Goal: Information Seeking & Learning: Learn about a topic

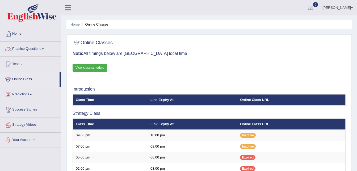
drag, startPoint x: 0, startPoint y: 0, endPoint x: 31, endPoint y: 44, distance: 54.2
click at [31, 44] on link "Practice Questions" at bounding box center [30, 47] width 61 height 13
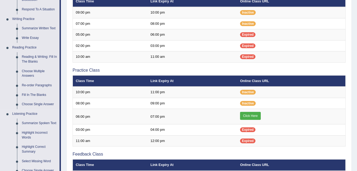
scroll to position [122, 0]
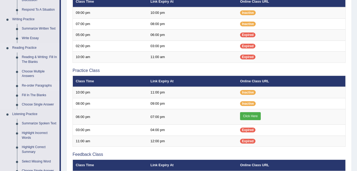
click at [33, 85] on link "Re-order Paragraphs" at bounding box center [39, 86] width 40 height 10
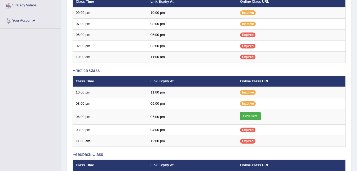
scroll to position [163, 0]
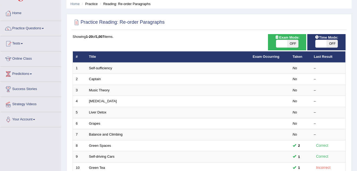
scroll to position [21, 0]
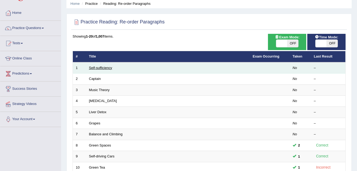
click at [98, 68] on link "Self-sufficiency" at bounding box center [100, 68] width 23 height 4
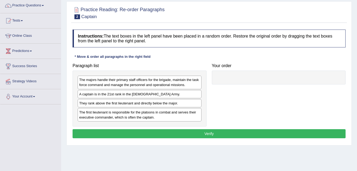
scroll to position [44, 0]
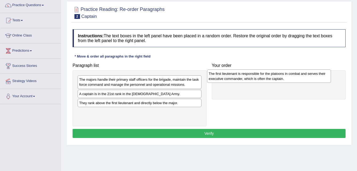
drag, startPoint x: 167, startPoint y: 115, endPoint x: 296, endPoint y: 77, distance: 135.0
click at [296, 77] on div "The first lieutenant is responsible for the platoons in combat and serves their…" at bounding box center [269, 75] width 124 height 13
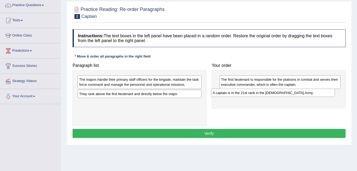
drag, startPoint x: 124, startPoint y: 96, endPoint x: 261, endPoint y: 97, distance: 137.3
click at [261, 97] on div "A captain is in the 21st rank in the [DEMOGRAPHIC_DATA] Army." at bounding box center [273, 93] width 124 height 8
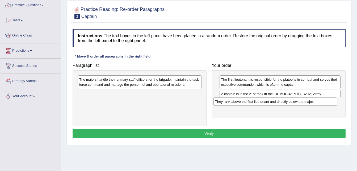
drag, startPoint x: 128, startPoint y: 94, endPoint x: 265, endPoint y: 102, distance: 136.7
click at [265, 101] on div "They rank above the first lieutenant and directly below the major." at bounding box center [276, 101] width 124 height 8
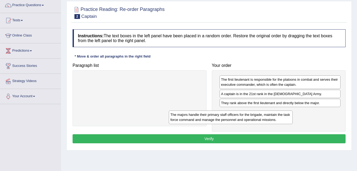
drag, startPoint x: 161, startPoint y: 82, endPoint x: 259, endPoint y: 116, distance: 104.2
click at [259, 116] on div "The majors handle their primary staff officers for the brigade, maintain the ta…" at bounding box center [231, 116] width 124 height 13
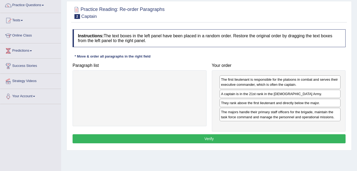
click at [226, 141] on button "Verify" at bounding box center [209, 138] width 273 height 9
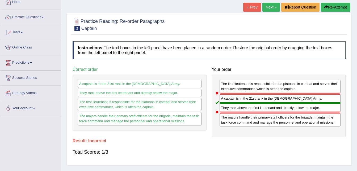
scroll to position [31, 0]
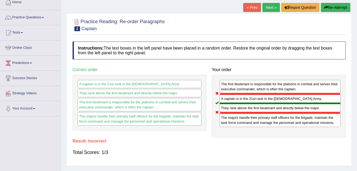
click at [339, 5] on button "Re-Attempt" at bounding box center [336, 7] width 30 height 9
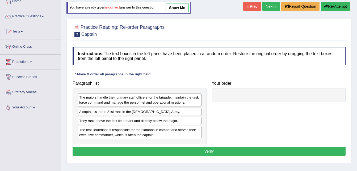
scroll to position [31, 0]
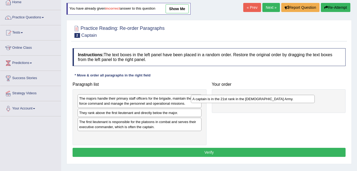
drag, startPoint x: 112, startPoint y: 115, endPoint x: 226, endPoint y: 102, distance: 115.0
click at [226, 102] on div "A captain is in the 21st rank in the [DEMOGRAPHIC_DATA] Army." at bounding box center [253, 99] width 124 height 8
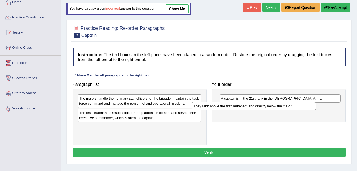
drag, startPoint x: 139, startPoint y: 113, endPoint x: 255, endPoint y: 106, distance: 116.2
click at [255, 106] on div "They rank above the first lieutenant and directly below the major." at bounding box center [254, 106] width 124 height 8
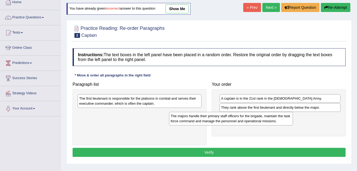
drag, startPoint x: 168, startPoint y: 98, endPoint x: 260, endPoint y: 115, distance: 93.7
click at [260, 115] on div "The majors handle their primary staff officers for the brigade, maintain the ta…" at bounding box center [231, 118] width 124 height 13
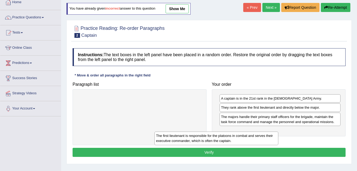
drag, startPoint x: 184, startPoint y: 101, endPoint x: 276, endPoint y: 139, distance: 99.4
click at [276, 139] on div "The first lieutenant is responsible for the platoons in combat and serves their…" at bounding box center [217, 137] width 124 height 13
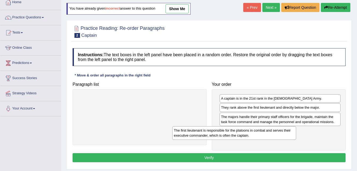
drag, startPoint x: 177, startPoint y: 109, endPoint x: 264, endPoint y: 137, distance: 91.4
click at [264, 137] on div "The first lieutenant is responsible for the platoons in combat and serves their…" at bounding box center [234, 132] width 124 height 13
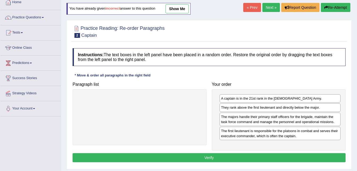
click at [227, 157] on button "Verify" at bounding box center [209, 157] width 273 height 9
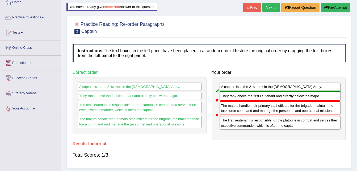
click at [329, 9] on button "Re-Attempt" at bounding box center [336, 7] width 30 height 9
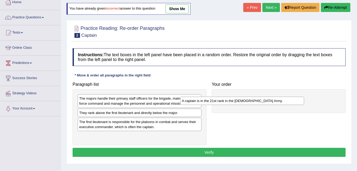
drag, startPoint x: 156, startPoint y: 112, endPoint x: 259, endPoint y: 100, distance: 104.5
click at [259, 100] on div "A captain is in the 21st rank in the [DEMOGRAPHIC_DATA] Army." at bounding box center [242, 101] width 124 height 8
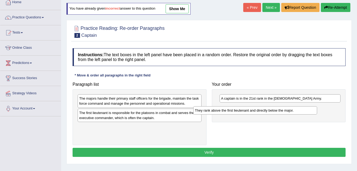
drag, startPoint x: 169, startPoint y: 116, endPoint x: 285, endPoint y: 113, distance: 115.7
click at [285, 113] on div "They rank above the first lieutenant and directly below the major." at bounding box center [255, 110] width 124 height 8
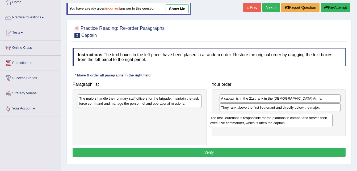
drag, startPoint x: 178, startPoint y: 118, endPoint x: 311, endPoint y: 123, distance: 133.1
click at [311, 123] on div "The first lieutenant is responsible for the platoons in combat and serves their…" at bounding box center [271, 120] width 124 height 13
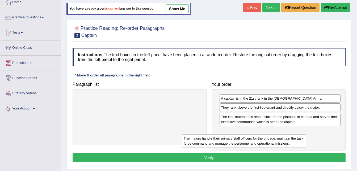
drag, startPoint x: 186, startPoint y: 98, endPoint x: 298, endPoint y: 136, distance: 118.7
click at [298, 136] on div "The majors handle their primary staff officers for the brigade, maintain the ta…" at bounding box center [244, 140] width 124 height 13
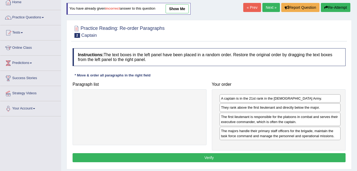
click at [239, 159] on button "Verify" at bounding box center [209, 157] width 273 height 9
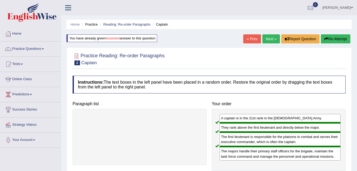
click at [272, 38] on link "Next »" at bounding box center [272, 38] width 18 height 9
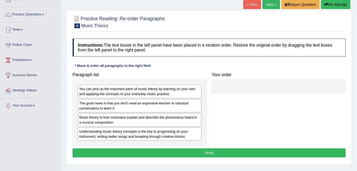
scroll to position [35, 0]
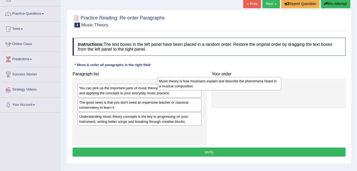
drag, startPoint x: 160, startPoint y: 124, endPoint x: 242, endPoint y: 89, distance: 89.5
click at [242, 89] on div "Music theory is how musicians explain and describe the phenomena heard in a mus…" at bounding box center [219, 83] width 124 height 13
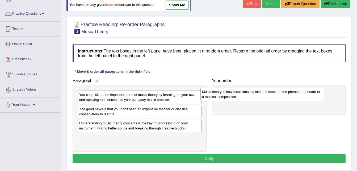
drag, startPoint x: 140, startPoint y: 128, endPoint x: 263, endPoint y: 96, distance: 127.2
click at [263, 96] on div "Music theory is how musicians explain and describe the phenomena heard in a mus…" at bounding box center [263, 94] width 124 height 13
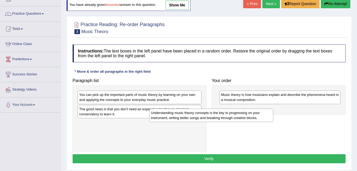
drag, startPoint x: 158, startPoint y: 128, endPoint x: 232, endPoint y: 117, distance: 74.5
click at [232, 117] on div "Understanding music theory concepts is the key to progressing on your instrumen…" at bounding box center [211, 115] width 124 height 13
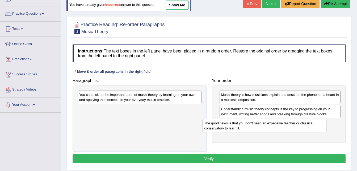
drag, startPoint x: 159, startPoint y: 117, endPoint x: 284, endPoint y: 131, distance: 125.8
click at [284, 131] on div "The good news is that you don't need an expensive teacher or classical conserva…" at bounding box center [265, 125] width 124 height 13
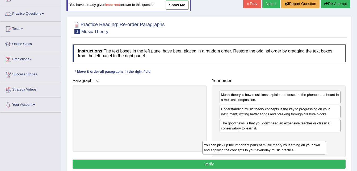
drag, startPoint x: 174, startPoint y: 98, endPoint x: 301, endPoint y: 146, distance: 136.0
click at [301, 146] on div "You can pick up the important parts of music theory by learning on your own and…" at bounding box center [264, 147] width 124 height 13
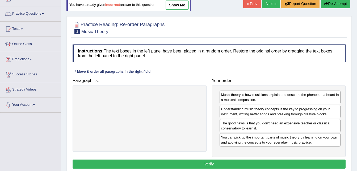
click at [271, 160] on button "Verify" at bounding box center [209, 163] width 273 height 9
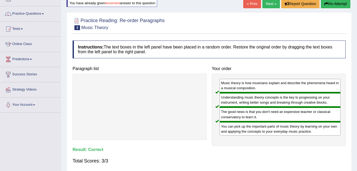
click at [269, 4] on link "Next »" at bounding box center [272, 3] width 18 height 9
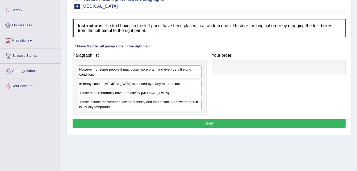
scroll to position [54, 0]
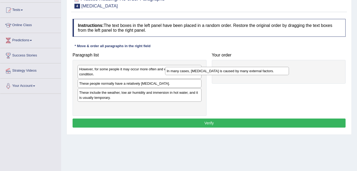
drag, startPoint x: 156, startPoint y: 82, endPoint x: 243, endPoint y: 69, distance: 88.4
click at [243, 69] on div "In many cases, [MEDICAL_DATA] is caused by many external factors." at bounding box center [227, 71] width 124 height 8
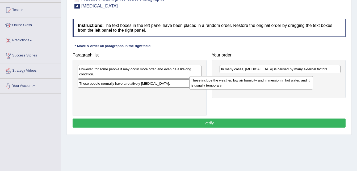
drag, startPoint x: 169, startPoint y: 95, endPoint x: 281, endPoint y: 83, distance: 112.7
click at [281, 83] on div "These include the weather, low air humidity and immersion in hot water, and it …" at bounding box center [251, 82] width 124 height 13
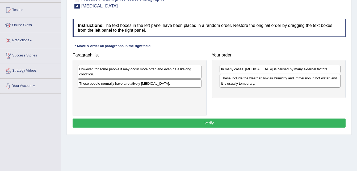
click at [281, 83] on div "These include the weather, low air humidity and immersion in hot water, and it …" at bounding box center [280, 80] width 121 height 13
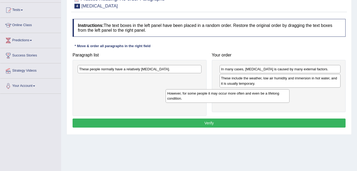
drag, startPoint x: 168, startPoint y: 73, endPoint x: 257, endPoint y: 97, distance: 91.8
click at [257, 97] on div "However, for some people it may occur more often and even be a lifelong conditi…" at bounding box center [228, 95] width 124 height 13
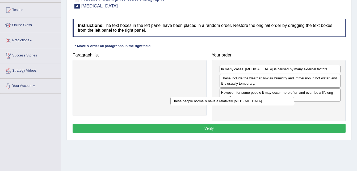
drag, startPoint x: 156, startPoint y: 68, endPoint x: 248, endPoint y: 101, distance: 97.5
click at [248, 101] on div "These people normally have a relatively sensitive skin." at bounding box center [233, 101] width 124 height 8
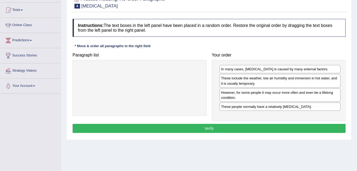
click at [222, 127] on button "Verify" at bounding box center [209, 128] width 273 height 9
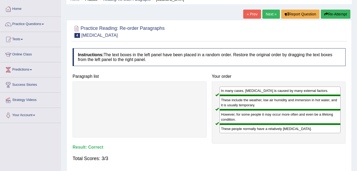
scroll to position [24, 0]
click at [271, 16] on link "Next »" at bounding box center [272, 14] width 18 height 9
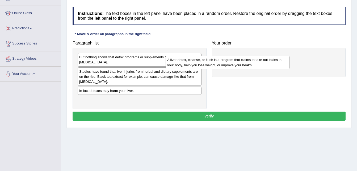
drag, startPoint x: 173, startPoint y: 70, endPoint x: 261, endPoint y: 64, distance: 88.3
click at [261, 64] on div "A liver detox, cleanse, or flush is a program that claims to take out toxins in…" at bounding box center [228, 62] width 124 height 13
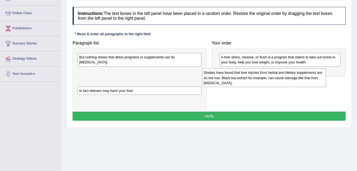
drag, startPoint x: 166, startPoint y: 67, endPoint x: 292, endPoint y: 74, distance: 125.5
click at [292, 74] on div "Studies have found that liver injuries from herbal and dietary supplements are …" at bounding box center [264, 77] width 124 height 18
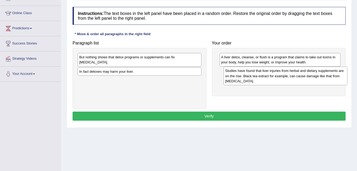
drag, startPoint x: 167, startPoint y: 75, endPoint x: 313, endPoint y: 80, distance: 146.1
click at [313, 80] on div "Studies have found that liver injuries from herbal and dietary supplements are …" at bounding box center [286, 76] width 124 height 18
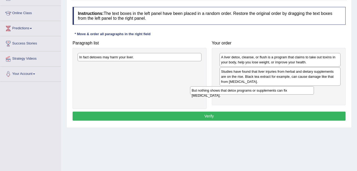
drag, startPoint x: 187, startPoint y: 57, endPoint x: 300, endPoint y: 91, distance: 117.7
click at [300, 91] on div "But nothing shows that detox programs or supplements can fix [MEDICAL_DATA]." at bounding box center [252, 90] width 124 height 8
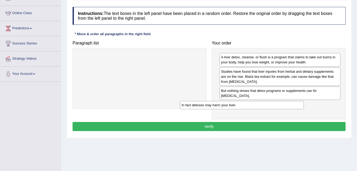
drag, startPoint x: 172, startPoint y: 58, endPoint x: 278, endPoint y: 105, distance: 116.2
click at [277, 105] on div "In fact detoxes may harm your liver." at bounding box center [242, 105] width 124 height 8
click at [267, 122] on button "Verify" at bounding box center [209, 126] width 273 height 9
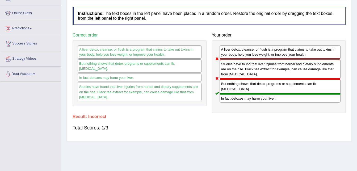
scroll to position [27, 0]
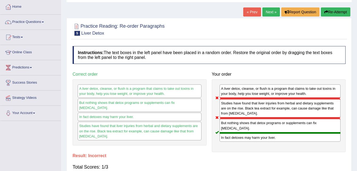
click at [329, 14] on button "Re-Attempt" at bounding box center [336, 11] width 30 height 9
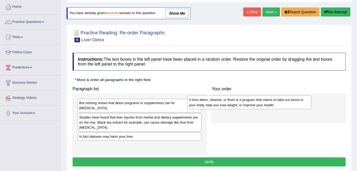
drag, startPoint x: 153, startPoint y: 114, endPoint x: 263, endPoint y: 102, distance: 110.8
click at [263, 102] on div "A liver detox, cleanse, or flush is a program that claims to take out toxins in…" at bounding box center [250, 101] width 124 height 13
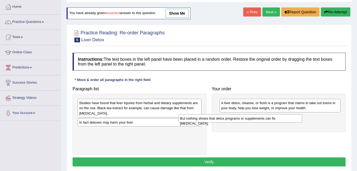
drag, startPoint x: 148, startPoint y: 105, endPoint x: 248, endPoint y: 120, distance: 102.0
click at [248, 120] on div "But nothing shows that detox programs or supplements can fix [MEDICAL_DATA]." at bounding box center [240, 118] width 124 height 8
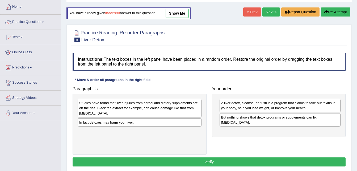
drag, startPoint x: 171, startPoint y: 127, endPoint x: 212, endPoint y: 124, distance: 41.0
click at [212, 124] on div "Paragraph list Studies have found that liver injuries from herbal and dietary s…" at bounding box center [209, 119] width 279 height 71
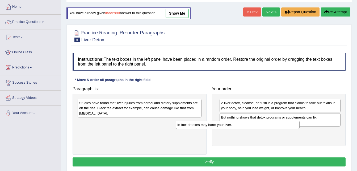
drag, startPoint x: 181, startPoint y: 124, endPoint x: 281, endPoint y: 127, distance: 99.8
click at [281, 127] on div "In fact detoxes may harm your liver." at bounding box center [238, 125] width 124 height 8
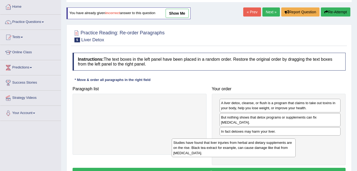
drag, startPoint x: 189, startPoint y: 107, endPoint x: 284, endPoint y: 146, distance: 102.6
click at [284, 146] on div "Studies have found that liver injuries from herbal and dietary supplements are …" at bounding box center [234, 147] width 124 height 18
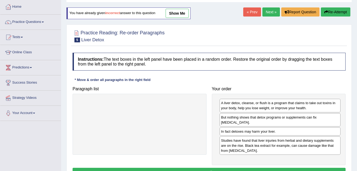
click at [245, 168] on button "Verify" at bounding box center [209, 172] width 273 height 9
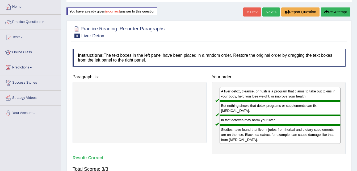
click at [273, 10] on link "Next »" at bounding box center [272, 11] width 18 height 9
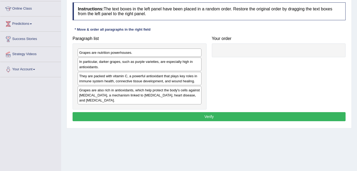
scroll to position [71, 0]
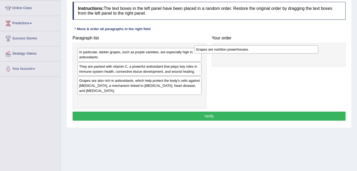
drag, startPoint x: 120, startPoint y: 52, endPoint x: 238, endPoint y: 49, distance: 117.9
click at [237, 49] on div "Grapes are nutrition powerhouses." at bounding box center [256, 49] width 124 height 8
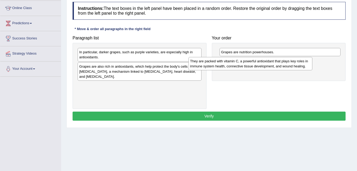
drag, startPoint x: 174, startPoint y: 70, endPoint x: 286, endPoint y: 65, distance: 111.6
click at [286, 65] on div "They are packed with vitamin C, a powerful antioxidant that plays key roles in …" at bounding box center [251, 63] width 124 height 13
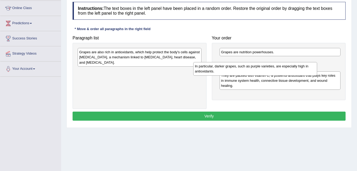
drag, startPoint x: 189, startPoint y: 56, endPoint x: 305, endPoint y: 70, distance: 116.6
click at [305, 70] on div "In particular, darker grapes, such as purple varieties, are especially high in …" at bounding box center [255, 68] width 124 height 13
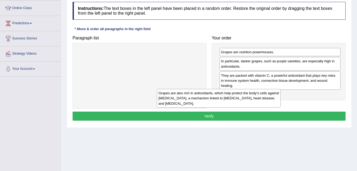
drag, startPoint x: 196, startPoint y: 54, endPoint x: 276, endPoint y: 94, distance: 90.2
click at [276, 94] on div "Grapes are also rich in antioxidants, which help protect the body's cells again…" at bounding box center [219, 98] width 124 height 18
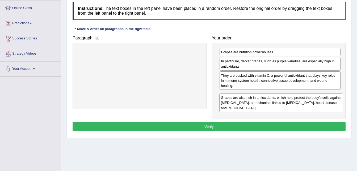
drag, startPoint x: 175, startPoint y: 61, endPoint x: 318, endPoint y: 106, distance: 149.4
click at [318, 106] on div "Grapes are also rich in antioxidants, which help protect the body's cells again…" at bounding box center [281, 102] width 124 height 18
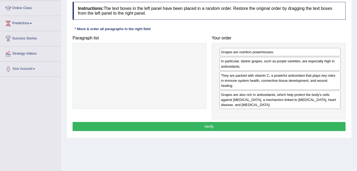
click at [311, 122] on button "Verify" at bounding box center [209, 126] width 273 height 9
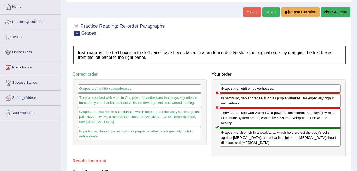
scroll to position [2, 0]
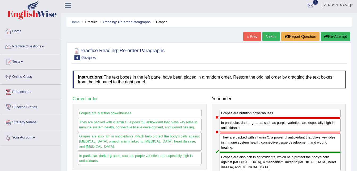
click at [337, 35] on button "Re-Attempt" at bounding box center [336, 36] width 30 height 9
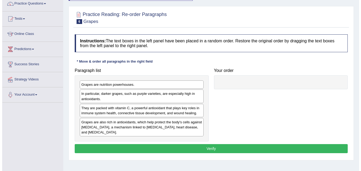
scroll to position [45, 0]
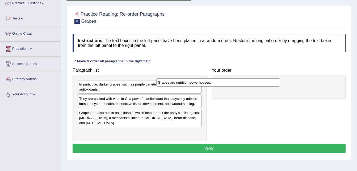
drag, startPoint x: 154, startPoint y: 88, endPoint x: 234, endPoint y: 86, distance: 80.4
click at [234, 86] on div "Grapes are nutrition powerhouses." at bounding box center [218, 82] width 124 height 8
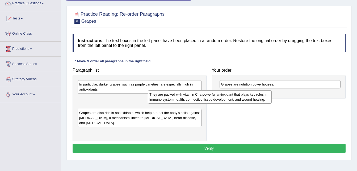
drag, startPoint x: 173, startPoint y: 99, endPoint x: 244, endPoint y: 95, distance: 71.4
click at [244, 95] on div "They are packed with vitamin C, a powerful antioxidant that plays key roles in …" at bounding box center [210, 96] width 124 height 13
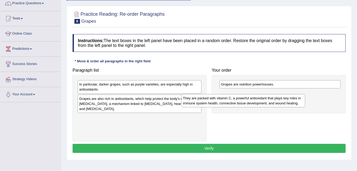
drag, startPoint x: 179, startPoint y: 101, endPoint x: 283, endPoint y: 101, distance: 104.0
click at [283, 101] on div "They are packed with vitamin C, a powerful antioxidant that plays key roles in …" at bounding box center [243, 100] width 124 height 13
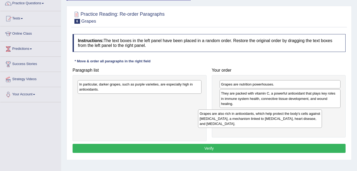
drag, startPoint x: 185, startPoint y: 102, endPoint x: 305, endPoint y: 117, distance: 120.9
click at [305, 117] on div "Grapes are also rich in antioxidants, which help protect the body's cells again…" at bounding box center [260, 118] width 124 height 18
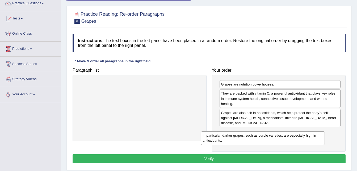
drag, startPoint x: 193, startPoint y: 89, endPoint x: 316, endPoint y: 140, distance: 133.6
click at [316, 140] on div "In particular, darker grapes, such as purple varieties, are especially high in …" at bounding box center [263, 137] width 124 height 13
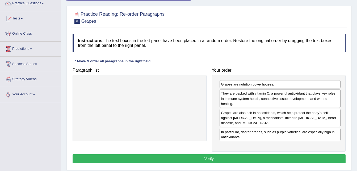
click at [299, 154] on button "Verify" at bounding box center [209, 158] width 273 height 9
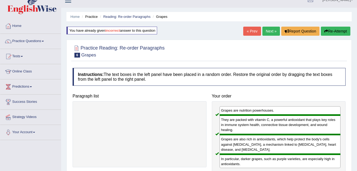
scroll to position [0, 0]
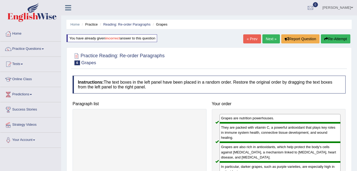
click at [268, 36] on link "Next »" at bounding box center [272, 38] width 18 height 9
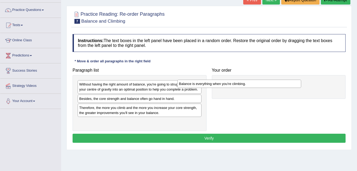
drag, startPoint x: 152, startPoint y: 101, endPoint x: 253, endPoint y: 86, distance: 101.6
click at [253, 86] on div "Balance is everything when you're climbing." at bounding box center [239, 84] width 124 height 8
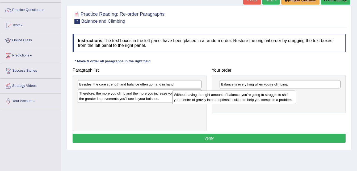
drag, startPoint x: 171, startPoint y: 90, endPoint x: 272, endPoint y: 98, distance: 100.6
click at [272, 98] on div "Without having the right amount of balance, you're going to struggle to shift y…" at bounding box center [234, 96] width 124 height 13
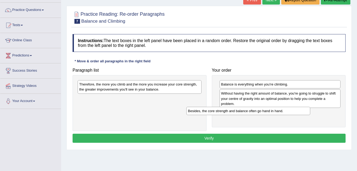
drag, startPoint x: 184, startPoint y: 84, endPoint x: 295, endPoint y: 111, distance: 114.5
click at [295, 111] on div "Besides, the core strength and balance often go hand in hand." at bounding box center [248, 111] width 124 height 8
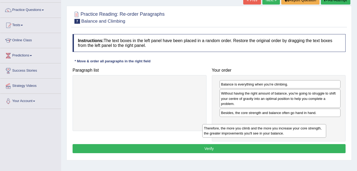
drag, startPoint x: 164, startPoint y: 88, endPoint x: 291, endPoint y: 129, distance: 132.9
click at [291, 129] on div "Therefore, the more you climb and the more you increase your core strength, the…" at bounding box center [264, 130] width 124 height 13
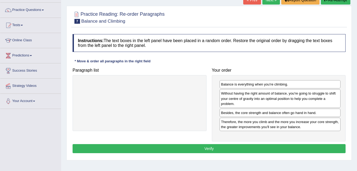
click at [268, 146] on button "Verify" at bounding box center [209, 148] width 273 height 9
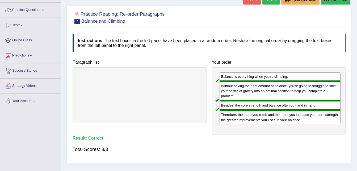
scroll to position [29, 0]
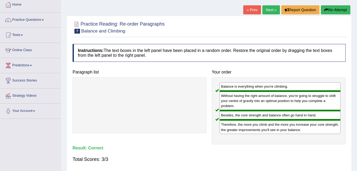
click at [273, 9] on link "Next »" at bounding box center [272, 9] width 18 height 9
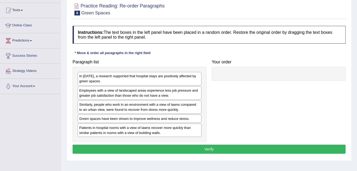
scroll to position [54, 0]
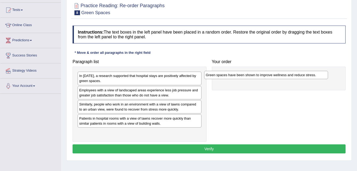
drag, startPoint x: 134, startPoint y: 119, endPoint x: 261, endPoint y: 76, distance: 133.8
click at [261, 76] on div "Green spaces have been shown to improve wellness and reduce stress." at bounding box center [266, 75] width 124 height 8
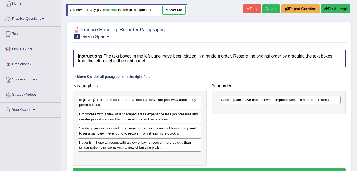
scroll to position [30, 0]
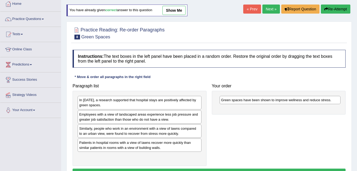
click at [177, 11] on link "show me" at bounding box center [174, 10] width 23 height 9
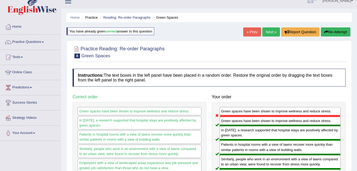
scroll to position [6, 0]
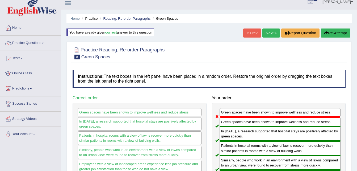
click at [336, 31] on button "Re-Attempt" at bounding box center [336, 32] width 30 height 9
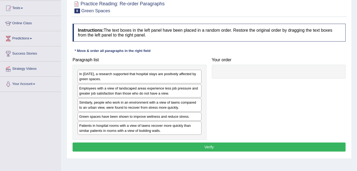
scroll to position [57, 0]
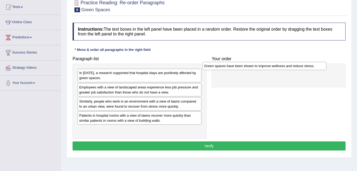
drag, startPoint x: 144, startPoint y: 116, endPoint x: 271, endPoint y: 67, distance: 136.1
click at [271, 67] on div "Green spaces have been shown to improve wellness and reduce stress." at bounding box center [265, 66] width 124 height 8
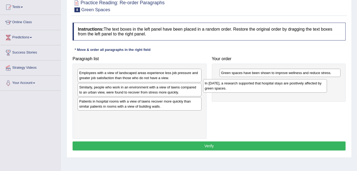
drag, startPoint x: 179, startPoint y: 76, endPoint x: 305, endPoint y: 86, distance: 126.0
click at [305, 86] on div "In [DATE], a research supported that hospital stays are positively affected by …" at bounding box center [265, 85] width 124 height 13
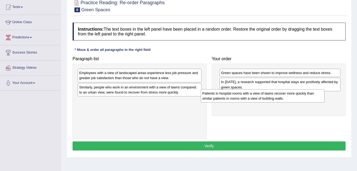
drag, startPoint x: 182, startPoint y: 109, endPoint x: 306, endPoint y: 101, distance: 124.5
click at [306, 101] on div "Patients in hospital rooms with a view of lawns recover more quickly than simil…" at bounding box center [263, 95] width 124 height 13
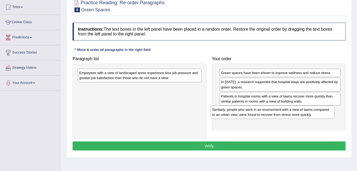
drag, startPoint x: 183, startPoint y: 91, endPoint x: 316, endPoint y: 114, distance: 135.1
click at [316, 114] on div "Similarly, people who work in an environment with a view of lawns compared to a…" at bounding box center [273, 111] width 124 height 13
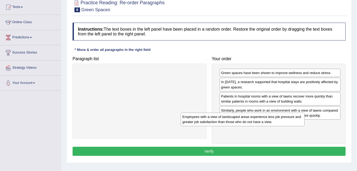
drag, startPoint x: 172, startPoint y: 75, endPoint x: 303, endPoint y: 124, distance: 139.7
click at [303, 124] on div "Employees with a view of landscaped areas experience less job pressure and grea…" at bounding box center [243, 119] width 124 height 13
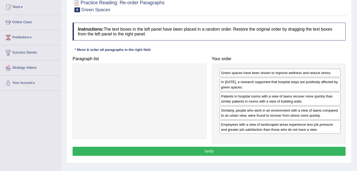
click at [273, 152] on button "Verify" at bounding box center [209, 151] width 273 height 9
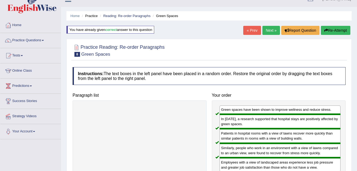
scroll to position [8, 0]
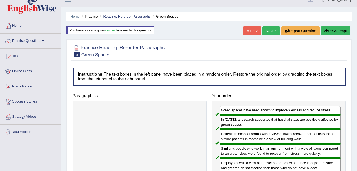
click at [267, 29] on link "Next »" at bounding box center [272, 30] width 18 height 9
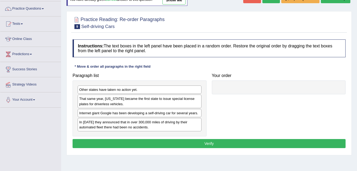
scroll to position [45, 0]
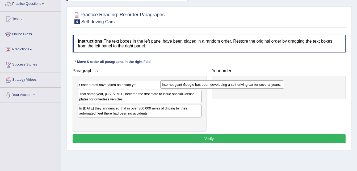
drag, startPoint x: 173, startPoint y: 109, endPoint x: 256, endPoint y: 86, distance: 86.0
click at [256, 86] on div "Internet giant Google has been developing a self-driving car for several years." at bounding box center [222, 84] width 124 height 8
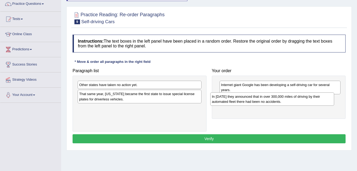
drag, startPoint x: 186, startPoint y: 110, endPoint x: 319, endPoint y: 98, distance: 133.8
click at [319, 98] on div "In [DATE] they announced that in over 300,000 miles of driving by their automat…" at bounding box center [272, 98] width 124 height 13
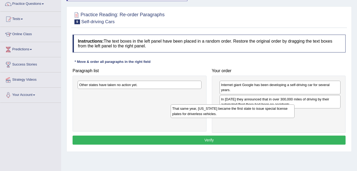
drag, startPoint x: 175, startPoint y: 102, endPoint x: 272, endPoint y: 118, distance: 98.4
click at [272, 118] on div "That same year, [US_STATE] became the first state to issue special license plat…" at bounding box center [233, 110] width 124 height 13
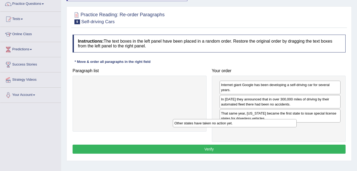
drag, startPoint x: 162, startPoint y: 86, endPoint x: 263, endPoint y: 124, distance: 107.8
click at [263, 124] on div "Other states have taken no action yet." at bounding box center [235, 123] width 124 height 8
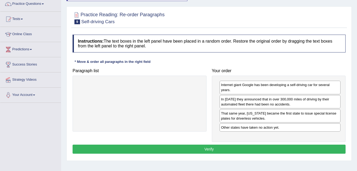
click at [243, 147] on button "Verify" at bounding box center [209, 148] width 273 height 9
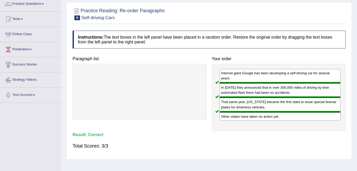
drag, startPoint x: 243, startPoint y: 147, endPoint x: 246, endPoint y: 122, distance: 25.2
click at [246, 122] on div "Instructions: The text boxes in the left panel have been placed in a random ord…" at bounding box center [209, 92] width 276 height 128
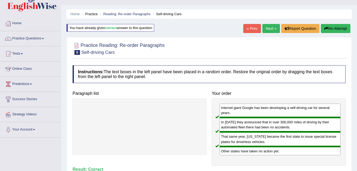
scroll to position [10, 0]
click at [38, 39] on link "Practice Questions" at bounding box center [30, 37] width 61 height 13
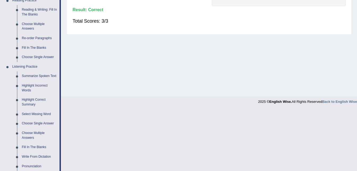
scroll to position [169, 0]
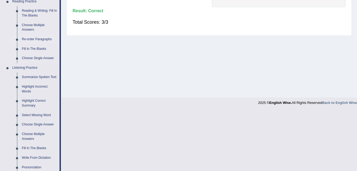
click at [36, 38] on link "Re-order Paragraphs" at bounding box center [39, 40] width 40 height 10
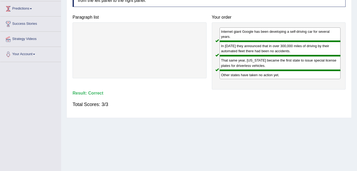
scroll to position [88, 0]
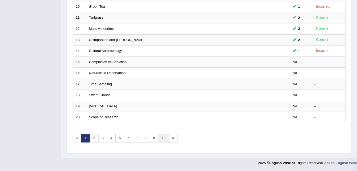
click at [165, 134] on link "10" at bounding box center [163, 138] width 11 height 9
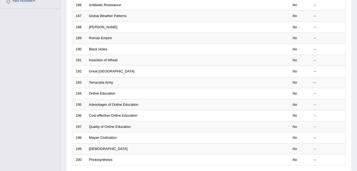
scroll to position [181, 0]
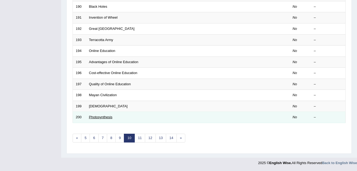
click at [95, 116] on link "Photosynthesis" at bounding box center [100, 117] width 23 height 4
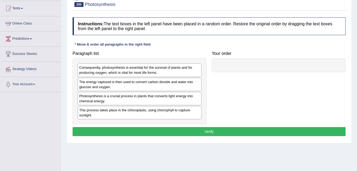
scroll to position [56, 0]
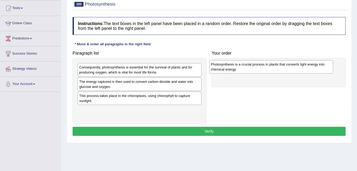
drag, startPoint x: 138, startPoint y: 104, endPoint x: 269, endPoint y: 73, distance: 135.4
click at [269, 73] on div "Photosynthesis is a crucial process in plants that converts light energy into c…" at bounding box center [271, 66] width 124 height 13
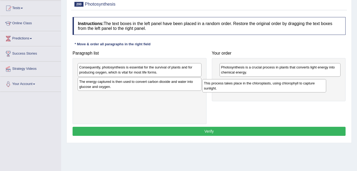
drag, startPoint x: 173, startPoint y: 100, endPoint x: 298, endPoint y: 87, distance: 125.4
click at [298, 87] on div "This process takes place in the chloroplasts, using chlorophyll to capture sunl…" at bounding box center [264, 85] width 124 height 13
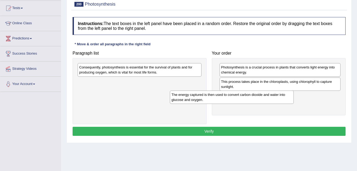
drag, startPoint x: 189, startPoint y: 83, endPoint x: 281, endPoint y: 95, distance: 93.4
click at [281, 95] on div "The energy captured is then used to convert carbon dioxide and water into gluco…" at bounding box center [232, 96] width 124 height 13
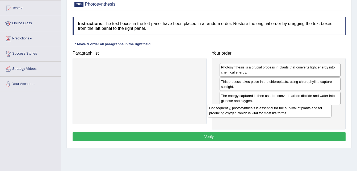
drag, startPoint x: 183, startPoint y: 68, endPoint x: 313, endPoint y: 109, distance: 136.3
click at [313, 109] on div "Consequently, photosynthesis is essential for the survival of plants and for pr…" at bounding box center [270, 110] width 124 height 13
click at [258, 135] on button "Verify" at bounding box center [209, 136] width 273 height 9
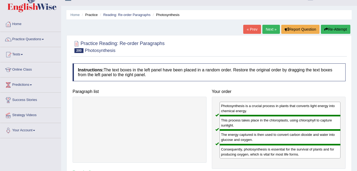
scroll to position [0, 0]
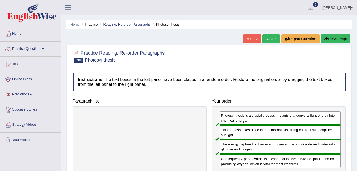
click at [249, 39] on link "« Prev" at bounding box center [252, 38] width 18 height 9
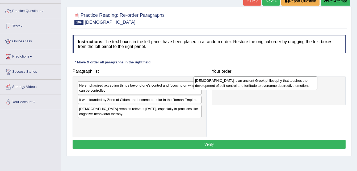
drag, startPoint x: 186, startPoint y: 93, endPoint x: 302, endPoint y: 88, distance: 116.1
click at [302, 88] on div "[DEMOGRAPHIC_DATA] is an ancient Greek philosophy that teaches the development …" at bounding box center [256, 82] width 124 height 13
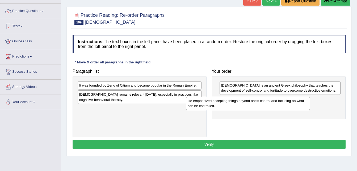
drag, startPoint x: 178, startPoint y: 87, endPoint x: 287, endPoint y: 103, distance: 109.9
click at [287, 103] on div "He emphasized accepting things beyond one's control and focusing on what can be…" at bounding box center [248, 103] width 124 height 13
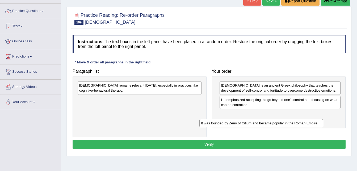
drag, startPoint x: 190, startPoint y: 85, endPoint x: 312, endPoint y: 122, distance: 127.6
click at [312, 122] on div "It was founded by Zeno of Citium and became popular in the Roman Empire." at bounding box center [262, 123] width 124 height 8
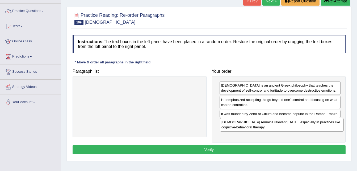
drag, startPoint x: 173, startPoint y: 88, endPoint x: 315, endPoint y: 125, distance: 147.2
click at [315, 125] on div "[DEMOGRAPHIC_DATA] remains relevant [DATE], especially in practices like cognit…" at bounding box center [282, 124] width 124 height 13
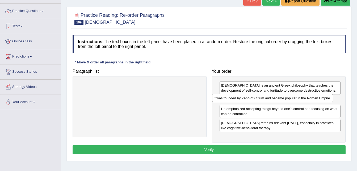
drag, startPoint x: 314, startPoint y: 115, endPoint x: 308, endPoint y: 101, distance: 16.2
click at [308, 101] on div "It was founded by Zeno of Citium and became popular in the Roman Empire." at bounding box center [272, 98] width 121 height 8
click at [279, 147] on button "Verify" at bounding box center [209, 149] width 273 height 9
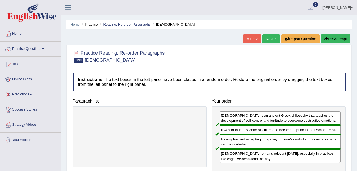
click at [254, 36] on link "« Prev" at bounding box center [252, 38] width 18 height 9
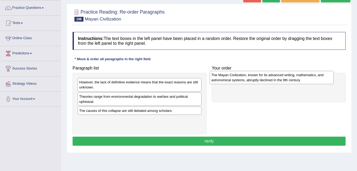
drag, startPoint x: 135, startPoint y: 99, endPoint x: 268, endPoint y: 78, distance: 134.3
click at [268, 78] on div "The Mayan Civilization, known for its advanced writing, mathematics, and astron…" at bounding box center [272, 77] width 124 height 13
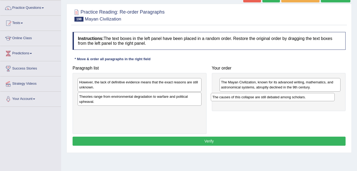
drag, startPoint x: 173, startPoint y: 112, endPoint x: 307, endPoint y: 98, distance: 133.9
click at [307, 98] on div "The causes of this collapse are still debated among scholars." at bounding box center [273, 97] width 124 height 8
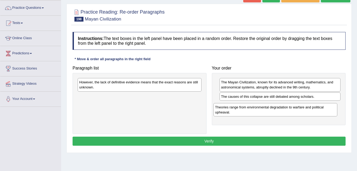
drag, startPoint x: 164, startPoint y: 103, endPoint x: 299, endPoint y: 114, distance: 135.6
click at [299, 114] on div "Theories range from environmental degradation to warfare and political upheaval." at bounding box center [276, 109] width 124 height 13
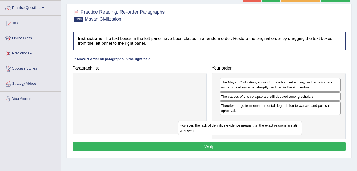
drag, startPoint x: 182, startPoint y: 83, endPoint x: 286, endPoint y: 127, distance: 113.4
click at [286, 127] on div "However, the lack of definitive evidence means that the exact reasons are still…" at bounding box center [240, 127] width 124 height 13
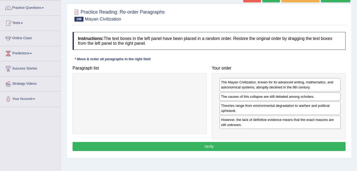
click at [265, 147] on button "Verify" at bounding box center [209, 146] width 273 height 9
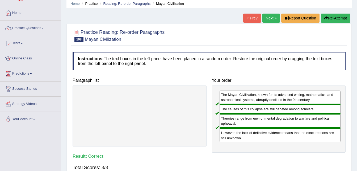
scroll to position [19, 0]
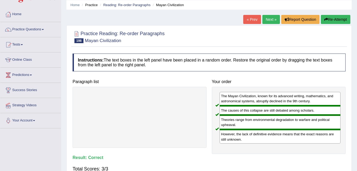
click at [266, 19] on link "Next »" at bounding box center [272, 19] width 18 height 9
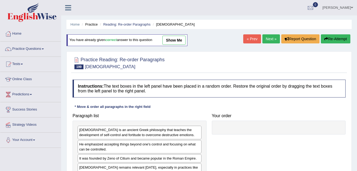
click at [253, 38] on link "« Prev" at bounding box center [252, 38] width 18 height 9
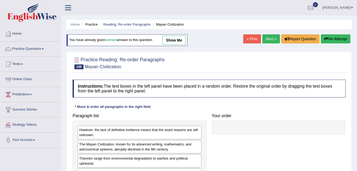
click at [253, 38] on link "« Prev" at bounding box center [252, 38] width 18 height 9
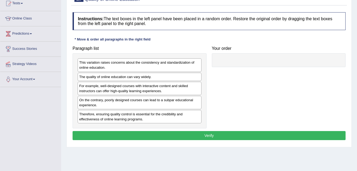
scroll to position [66, 0]
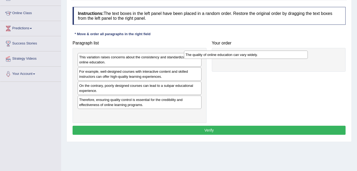
drag, startPoint x: 141, startPoint y: 71, endPoint x: 248, endPoint y: 54, distance: 107.7
click at [248, 54] on div "The quality of online education can vary widely." at bounding box center [246, 55] width 124 height 8
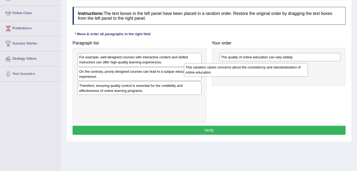
drag, startPoint x: 179, startPoint y: 56, endPoint x: 286, endPoint y: 66, distance: 107.9
click at [286, 66] on div "This variation raises concerns about the consistency and standardization of onl…" at bounding box center [246, 69] width 124 height 13
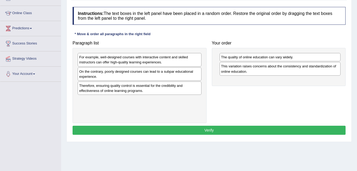
click at [286, 66] on div "This variation raises concerns about the consistency and standardization of onl…" at bounding box center [280, 68] width 121 height 13
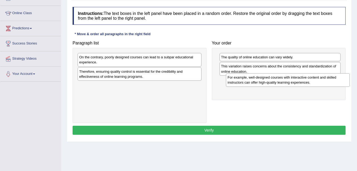
drag, startPoint x: 184, startPoint y: 54, endPoint x: 333, endPoint y: 74, distance: 149.8
click at [333, 74] on div "For example, well-designed courses with interactive content and skilled instruc…" at bounding box center [288, 79] width 124 height 13
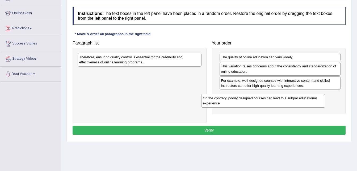
drag, startPoint x: 179, startPoint y: 59, endPoint x: 303, endPoint y: 100, distance: 130.3
click at [303, 100] on div "On the contrary, poorly designed courses can lead to a subpar educational exper…" at bounding box center [263, 100] width 124 height 13
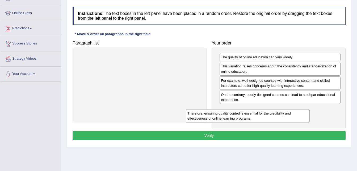
drag, startPoint x: 185, startPoint y: 63, endPoint x: 294, endPoint y: 119, distance: 122.4
click at [294, 119] on div "Therefore, ensuring quality control is essential for the credibility and effect…" at bounding box center [248, 115] width 124 height 13
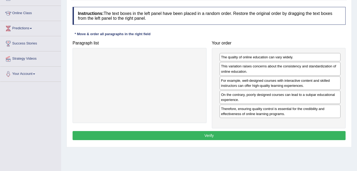
click at [270, 132] on button "Verify" at bounding box center [209, 135] width 273 height 9
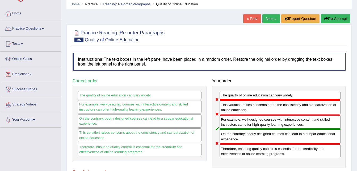
scroll to position [20, 0]
click at [327, 18] on icon "button" at bounding box center [327, 19] width 4 height 4
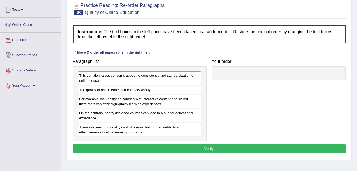
scroll to position [54, 0]
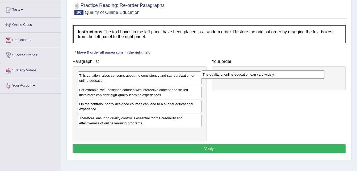
drag, startPoint x: 126, startPoint y: 91, endPoint x: 250, endPoint y: 75, distance: 125.2
click at [250, 75] on div "The quality of online education can vary widely." at bounding box center [263, 74] width 124 height 8
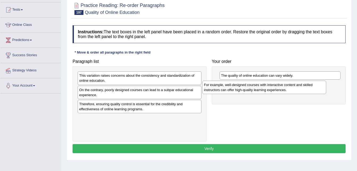
drag, startPoint x: 181, startPoint y: 90, endPoint x: 297, endPoint y: 88, distance: 116.0
click at [297, 88] on div "For example, well-designed courses with interactive content and skilled instruc…" at bounding box center [264, 87] width 124 height 13
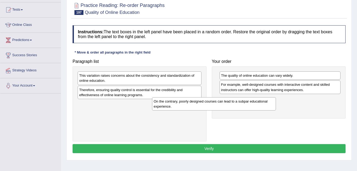
drag, startPoint x: 171, startPoint y: 98, endPoint x: 249, endPoint y: 109, distance: 78.7
click at [249, 109] on div "On the contrary, poorly designed courses can lead to a subpar educational exper…" at bounding box center [214, 103] width 124 height 13
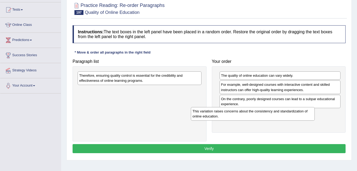
drag, startPoint x: 149, startPoint y: 81, endPoint x: 260, endPoint y: 115, distance: 116.0
click at [260, 115] on div "This variation raises concerns about the consistency and standardization of onl…" at bounding box center [253, 113] width 124 height 13
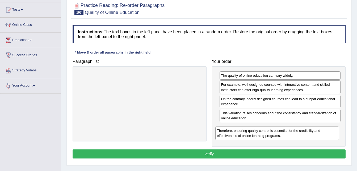
drag, startPoint x: 160, startPoint y: 79, endPoint x: 298, endPoint y: 133, distance: 148.4
click at [298, 133] on div "Therefore, ensuring quality control is essential for the credibility and effect…" at bounding box center [277, 132] width 124 height 13
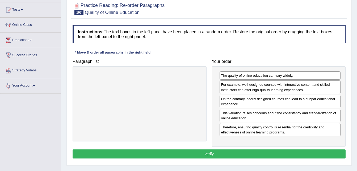
click at [259, 154] on button "Verify" at bounding box center [209, 153] width 273 height 9
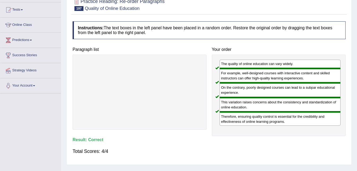
scroll to position [0, 0]
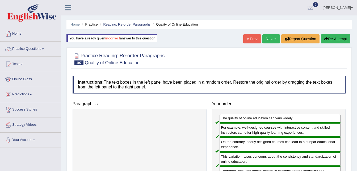
click at [252, 38] on link "« Prev" at bounding box center [252, 38] width 18 height 9
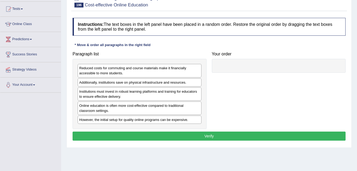
scroll to position [54, 0]
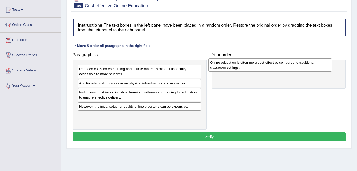
drag, startPoint x: 139, startPoint y: 111, endPoint x: 270, endPoint y: 68, distance: 138.0
click at [270, 68] on div "Online education is often more cost-effective compared to traditional classroom…" at bounding box center [271, 64] width 124 height 13
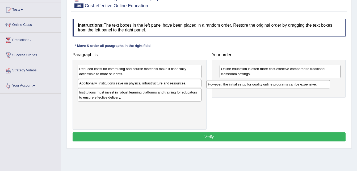
drag, startPoint x: 161, startPoint y: 110, endPoint x: 290, endPoint y: 88, distance: 131.4
click at [290, 88] on div "However, the initial setup for quality online programs can be expensive." at bounding box center [268, 84] width 124 height 8
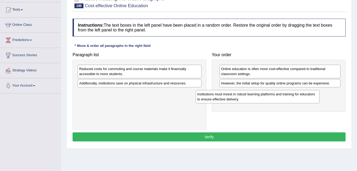
drag, startPoint x: 137, startPoint y: 99, endPoint x: 255, endPoint y: 101, distance: 118.1
click at [255, 101] on div "Institutions must invest in robust learning platforms and training for educator…" at bounding box center [258, 96] width 124 height 13
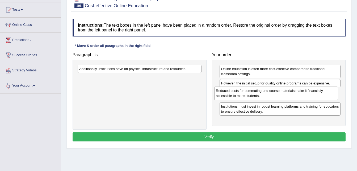
drag, startPoint x: 182, startPoint y: 67, endPoint x: 320, endPoint y: 89, distance: 139.0
click at [320, 89] on div "Reduced costs for commuting and course materials make it financially accessible…" at bounding box center [276, 92] width 124 height 13
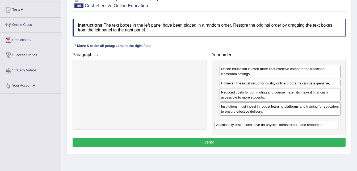
drag, startPoint x: 158, startPoint y: 69, endPoint x: 295, endPoint y: 125, distance: 147.9
click at [295, 125] on div "Additionally, institutions save on physical infrastructure and resources." at bounding box center [277, 125] width 124 height 8
click at [254, 146] on button "Verify" at bounding box center [209, 142] width 273 height 9
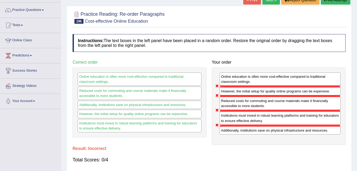
scroll to position [35, 0]
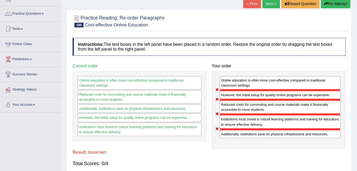
click at [340, 2] on button "Re-Attempt" at bounding box center [336, 3] width 30 height 9
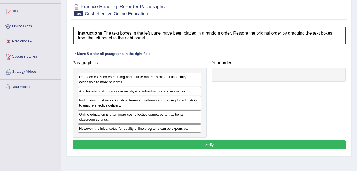
scroll to position [58, 0]
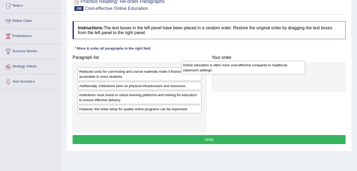
drag, startPoint x: 130, startPoint y: 112, endPoint x: 240, endPoint y: 71, distance: 117.4
click at [240, 71] on div "Online education is often more cost-effective compared to traditional classroom…" at bounding box center [243, 67] width 124 height 13
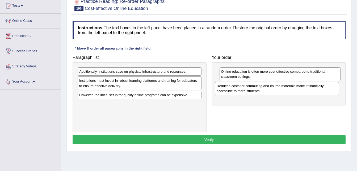
drag, startPoint x: 114, startPoint y: 76, endPoint x: 251, endPoint y: 90, distance: 138.3
click at [251, 90] on div "Reduced costs for commuting and course materials make it financially accessible…" at bounding box center [277, 88] width 124 height 13
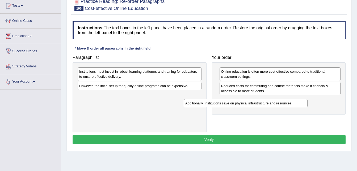
drag, startPoint x: 141, startPoint y: 72, endPoint x: 249, endPoint y: 104, distance: 112.2
click at [249, 104] on div "Additionally, institutions save on physical infrastructure and resources." at bounding box center [246, 103] width 124 height 8
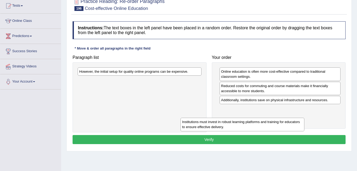
drag, startPoint x: 154, startPoint y: 73, endPoint x: 257, endPoint y: 123, distance: 114.6
click at [257, 123] on div "Institutions must invest in robust learning platforms and training for educator…" at bounding box center [243, 124] width 124 height 13
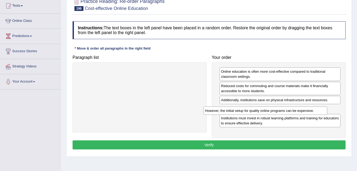
drag, startPoint x: 128, startPoint y: 73, endPoint x: 255, endPoint y: 112, distance: 132.3
click at [255, 112] on div "However, the initial setup for quality online programs can be expensive." at bounding box center [265, 110] width 124 height 8
click at [237, 145] on button "Verify" at bounding box center [209, 144] width 273 height 9
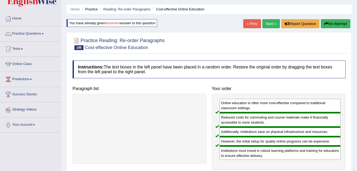
scroll to position [14, 0]
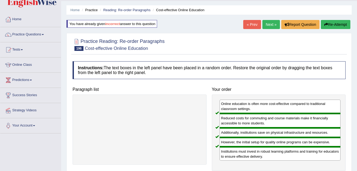
click at [249, 28] on link "« Prev" at bounding box center [252, 24] width 18 height 9
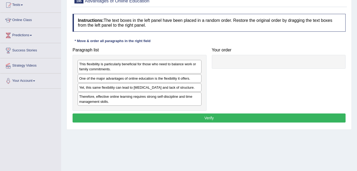
scroll to position [59, 0]
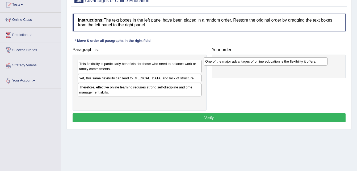
drag, startPoint x: 126, startPoint y: 80, endPoint x: 253, endPoint y: 63, distance: 128.3
click at [252, 63] on div "One of the major advantages of online education is the flexibility it offers." at bounding box center [266, 61] width 124 height 8
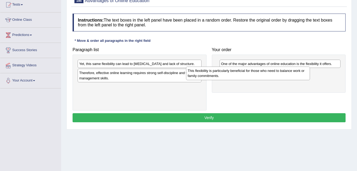
drag, startPoint x: 159, startPoint y: 68, endPoint x: 268, endPoint y: 75, distance: 109.5
click at [268, 75] on div "This flexibility is particularly beneficial for those who need to balance work …" at bounding box center [248, 73] width 124 height 13
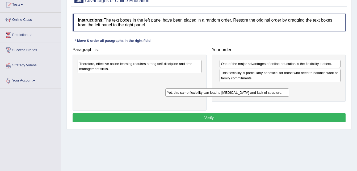
drag, startPoint x: 164, startPoint y: 65, endPoint x: 264, endPoint y: 89, distance: 103.1
click at [264, 89] on div "Yet, this same flexibility can lead to procrastination and lack of structure." at bounding box center [227, 92] width 124 height 8
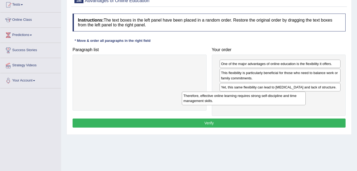
drag, startPoint x: 161, startPoint y: 64, endPoint x: 267, endPoint y: 97, distance: 111.3
click at [267, 97] on div "Therefore, effective online learning requires strong self-discipline and time m…" at bounding box center [244, 98] width 124 height 13
click at [242, 119] on button "Verify" at bounding box center [209, 122] width 273 height 9
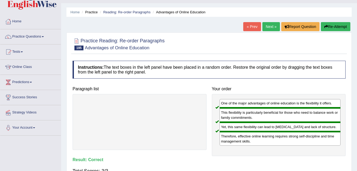
scroll to position [0, 0]
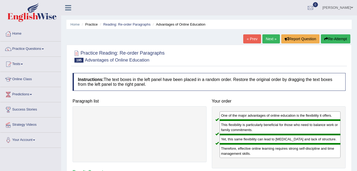
click at [247, 36] on link "« Prev" at bounding box center [252, 38] width 18 height 9
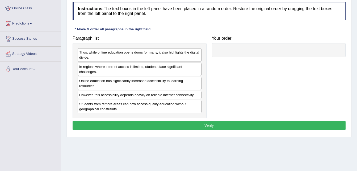
scroll to position [71, 0]
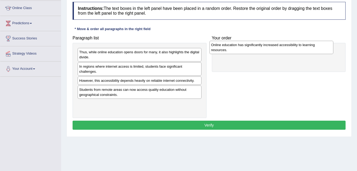
drag, startPoint x: 167, startPoint y: 82, endPoint x: 300, endPoint y: 47, distance: 137.8
click at [299, 47] on div "Online education has significantly increased accessibility to learning resource…" at bounding box center [272, 47] width 124 height 13
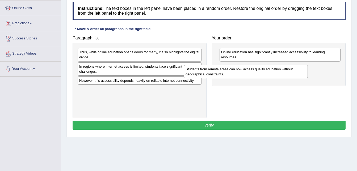
drag, startPoint x: 194, startPoint y: 92, endPoint x: 306, endPoint y: 70, distance: 113.3
click at [306, 70] on div "Students from remote areas can now access quality education without geographica…" at bounding box center [246, 71] width 124 height 13
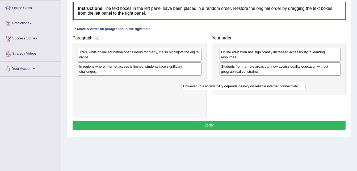
drag, startPoint x: 178, startPoint y: 80, endPoint x: 282, endPoint y: 86, distance: 104.5
click at [282, 86] on div "However, this accessibility depends heavily on reliable internet connectivity." at bounding box center [244, 86] width 124 height 8
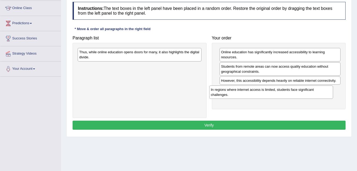
drag, startPoint x: 166, startPoint y: 72, endPoint x: 298, endPoint y: 95, distance: 133.7
click at [298, 95] on div "In regions where internet access is limited, students face significant challeng…" at bounding box center [271, 91] width 124 height 13
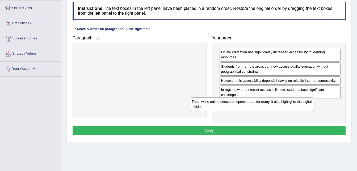
drag, startPoint x: 157, startPoint y: 58, endPoint x: 278, endPoint y: 111, distance: 132.1
click at [278, 111] on div "Thus, while online education opens doors for many, it also highlights the digit…" at bounding box center [252, 103] width 124 height 13
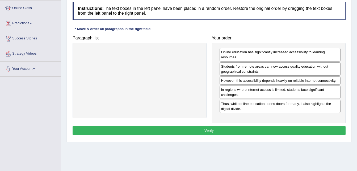
click at [244, 128] on button "Verify" at bounding box center [209, 130] width 273 height 9
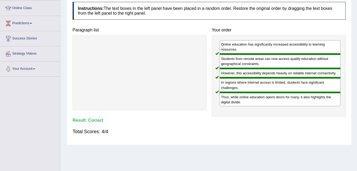
scroll to position [0, 0]
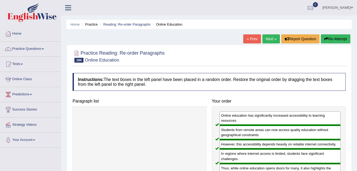
click at [252, 38] on link "« Prev" at bounding box center [252, 38] width 18 height 9
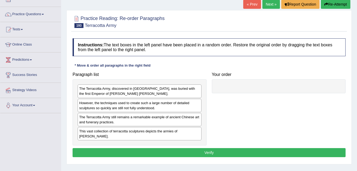
scroll to position [35, 0]
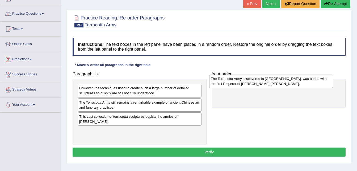
drag, startPoint x: 187, startPoint y: 89, endPoint x: 320, endPoint y: 80, distance: 133.6
click at [319, 80] on div "The Terracotta Army, discovered in [GEOGRAPHIC_DATA], was buried with the first…" at bounding box center [271, 80] width 124 height 13
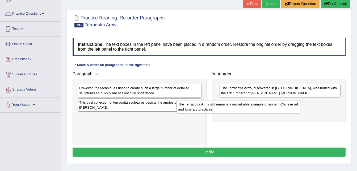
drag, startPoint x: 181, startPoint y: 105, endPoint x: 280, endPoint y: 107, distance: 99.0
click at [280, 107] on div "The Terracotta Army still remains a remarkable example of ancient Chinese art a…" at bounding box center [239, 106] width 124 height 13
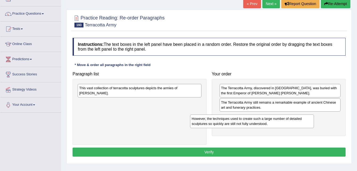
drag, startPoint x: 184, startPoint y: 87, endPoint x: 298, endPoint y: 117, distance: 117.3
click at [297, 117] on div "However, the techniques used to create such a large number of detailed sculptur…" at bounding box center [252, 120] width 124 height 13
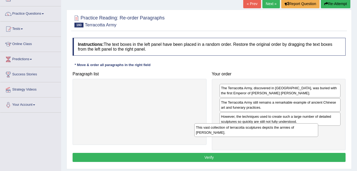
drag, startPoint x: 175, startPoint y: 93, endPoint x: 293, endPoint y: 133, distance: 123.8
click at [292, 133] on div "This vast collection of terracotta sculptures depicts the armies of [PERSON_NAM…" at bounding box center [256, 129] width 124 height 13
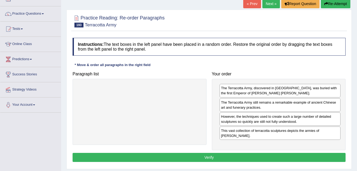
click at [263, 157] on button "Verify" at bounding box center [209, 157] width 273 height 9
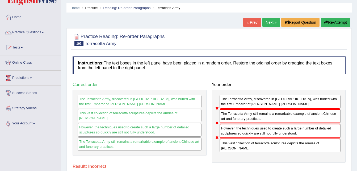
scroll to position [15, 0]
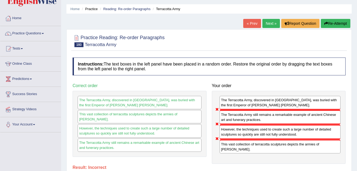
click at [328, 20] on button "Re-Attempt" at bounding box center [336, 23] width 30 height 9
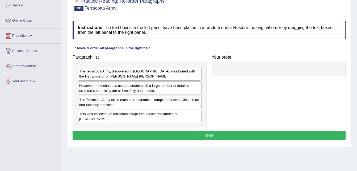
scroll to position [59, 0]
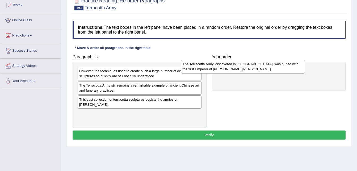
drag, startPoint x: 123, startPoint y: 74, endPoint x: 228, endPoint y: 67, distance: 104.8
click at [228, 67] on div "The Terracotta Army, discovered in [GEOGRAPHIC_DATA], was buried with the first…" at bounding box center [243, 66] width 124 height 13
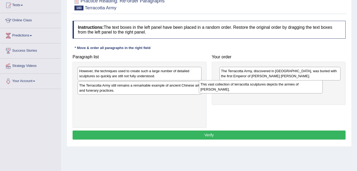
drag, startPoint x: 162, startPoint y: 104, endPoint x: 285, endPoint y: 89, distance: 123.6
click at [284, 89] on div "This vast collection of terracotta sculptures depicts the armies of [PERSON_NAM…" at bounding box center [261, 86] width 124 height 13
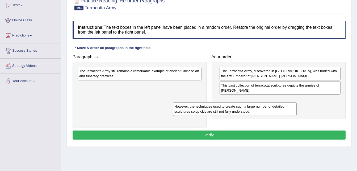
drag, startPoint x: 155, startPoint y: 74, endPoint x: 250, endPoint y: 110, distance: 101.6
click at [250, 110] on div "However, the techniques used to create such a large number of detailed sculptur…" at bounding box center [235, 108] width 124 height 13
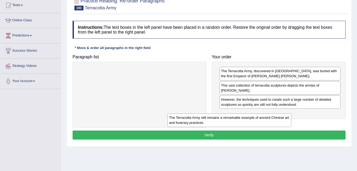
drag, startPoint x: 187, startPoint y: 73, endPoint x: 278, endPoint y: 120, distance: 102.4
click at [278, 120] on div "The Terracotta Army still remains a remarkable example of ancient Chinese art a…" at bounding box center [230, 119] width 124 height 13
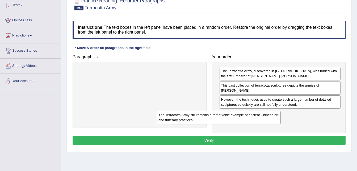
drag, startPoint x: 164, startPoint y: 73, endPoint x: 243, endPoint y: 117, distance: 90.8
click at [243, 117] on div "The Terracotta Army still remains a remarkable example of ancient Chinese art a…" at bounding box center [219, 117] width 124 height 13
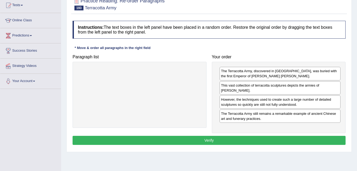
click at [214, 138] on button "Verify" at bounding box center [209, 140] width 273 height 9
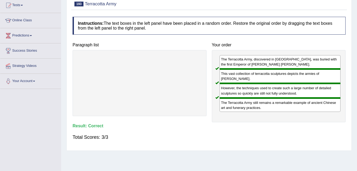
scroll to position [26, 0]
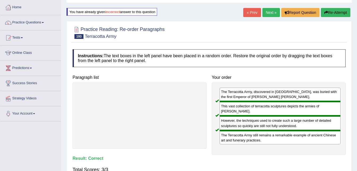
click at [254, 17] on link "« Prev" at bounding box center [252, 12] width 18 height 9
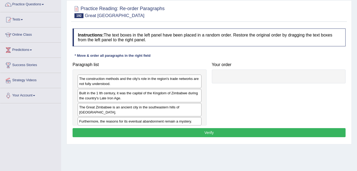
scroll to position [45, 0]
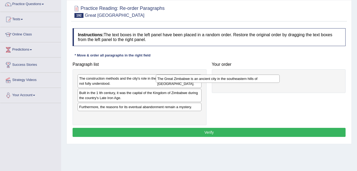
drag, startPoint x: 165, startPoint y: 107, endPoint x: 250, endPoint y: 76, distance: 90.2
click at [250, 76] on div "The Great Zimbabwe is an ancient city in the southeastern hills of [GEOGRAPHIC_…" at bounding box center [218, 78] width 124 height 8
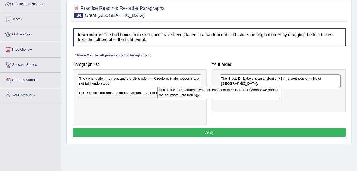
drag, startPoint x: 184, startPoint y: 98, endPoint x: 290, endPoint y: 99, distance: 106.7
click at [281, 99] on div "Built in the 1 lth century, it was the capital of the Kingdom of Zimbabwe durin…" at bounding box center [219, 92] width 124 height 13
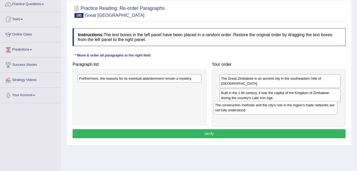
drag, startPoint x: 145, startPoint y: 82, endPoint x: 281, endPoint y: 108, distance: 138.5
click at [281, 108] on div "The construction methods and the city's role in the region's trade networks are…" at bounding box center [276, 107] width 124 height 13
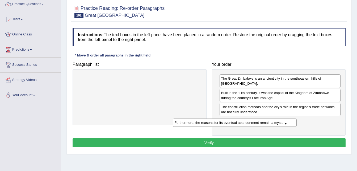
drag, startPoint x: 161, startPoint y: 76, endPoint x: 257, endPoint y: 121, distance: 105.0
click at [257, 121] on div "Furthermore, the reasons for its eventual abandonment remain a mystery." at bounding box center [235, 122] width 124 height 8
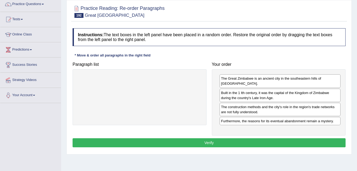
click at [243, 138] on button "Verify" at bounding box center [209, 142] width 273 height 9
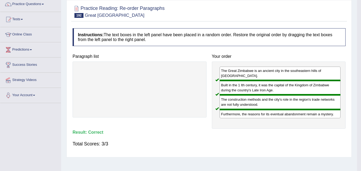
click at [243, 126] on body "Toggle navigation Home Practice Questions Speaking Practice Read Aloud Repeat S…" at bounding box center [180, 40] width 361 height 171
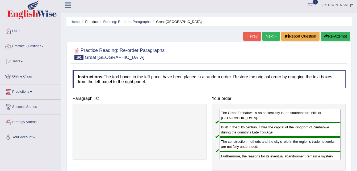
scroll to position [2, 0]
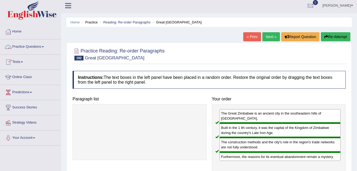
click at [32, 47] on link "Practice Questions" at bounding box center [30, 45] width 61 height 13
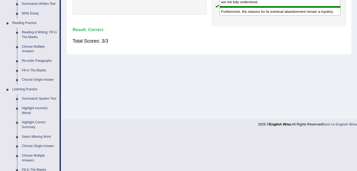
scroll to position [147, 0]
click at [39, 68] on link "Fill In The Blanks" at bounding box center [39, 70] width 40 height 10
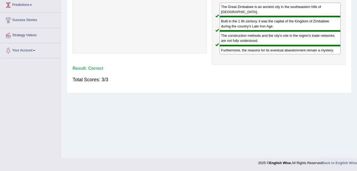
scroll to position [78, 0]
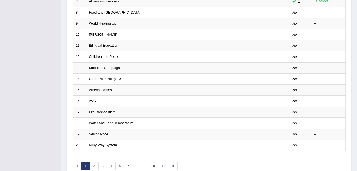
scroll to position [154, 0]
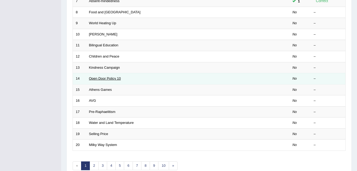
click at [101, 79] on link "Open Door Policy 10" at bounding box center [105, 78] width 32 height 4
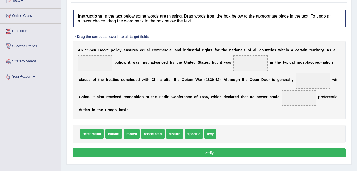
scroll to position [64, 0]
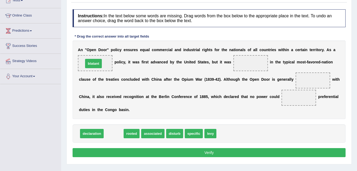
drag, startPoint x: 117, startPoint y: 134, endPoint x: 97, endPoint y: 64, distance: 72.7
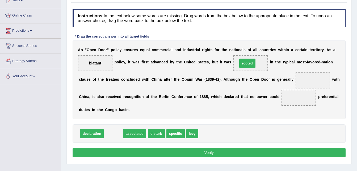
drag, startPoint x: 113, startPoint y: 134, endPoint x: 247, endPoint y: 64, distance: 150.8
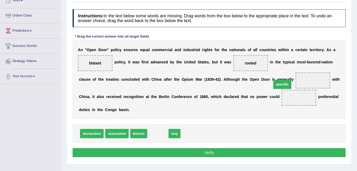
drag, startPoint x: 158, startPoint y: 133, endPoint x: 283, endPoint y: 84, distance: 134.0
click at [138, 132] on span "disturb" at bounding box center [138, 133] width 17 height 9
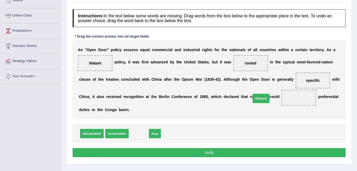
drag, startPoint x: 138, startPoint y: 132, endPoint x: 261, endPoint y: 97, distance: 127.3
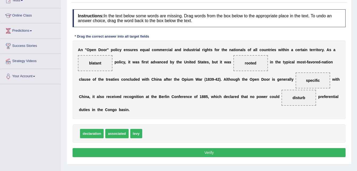
click at [209, 150] on button "Verify" at bounding box center [209, 152] width 273 height 9
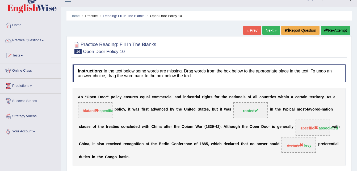
scroll to position [8, 0]
click at [341, 28] on button "Re-Attempt" at bounding box center [336, 30] width 30 height 9
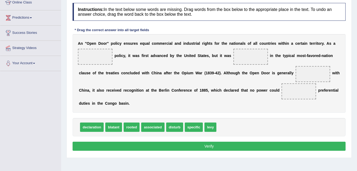
scroll to position [77, 0]
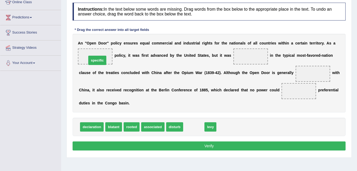
drag, startPoint x: 189, startPoint y: 123, endPoint x: 93, endPoint y: 57, distance: 117.2
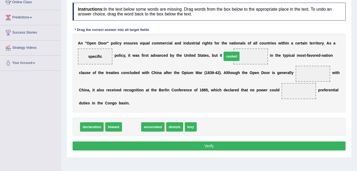
drag, startPoint x: 133, startPoint y: 127, endPoint x: 235, endPoint y: 56, distance: 124.5
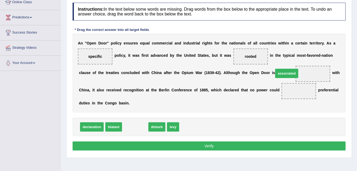
drag, startPoint x: 133, startPoint y: 127, endPoint x: 285, endPoint y: 73, distance: 161.5
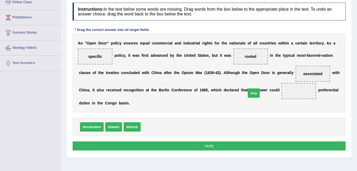
drag, startPoint x: 147, startPoint y: 128, endPoint x: 254, endPoint y: 94, distance: 112.7
click at [208, 149] on button "Verify" at bounding box center [209, 145] width 273 height 9
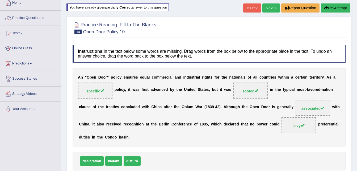
scroll to position [31, 0]
click at [271, 8] on link "Next »" at bounding box center [272, 8] width 18 height 9
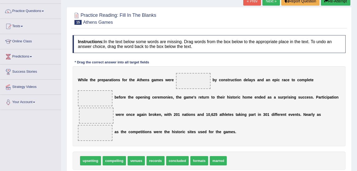
scroll to position [44, 0]
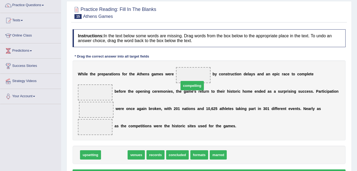
drag, startPoint x: 117, startPoint y: 148, endPoint x: 194, endPoint y: 78, distance: 103.6
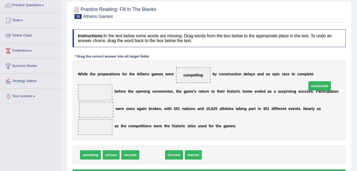
drag, startPoint x: 146, startPoint y: 145, endPoint x: 314, endPoint y: 76, distance: 182.4
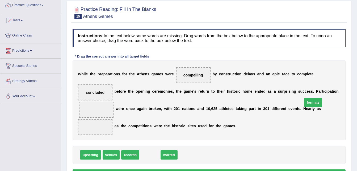
drag, startPoint x: 147, startPoint y: 145, endPoint x: 311, endPoint y: 92, distance: 172.3
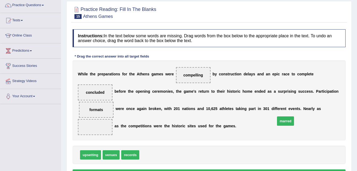
drag, startPoint x: 145, startPoint y: 145, endPoint x: 281, endPoint y: 111, distance: 140.3
click at [228, 169] on button "Verify" at bounding box center [209, 173] width 273 height 9
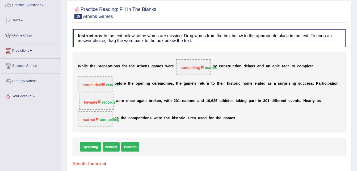
scroll to position [0, 0]
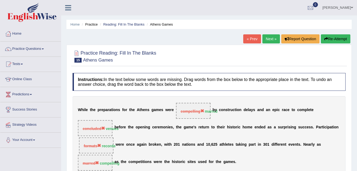
click at [339, 36] on button "Re-Attempt" at bounding box center [336, 38] width 30 height 9
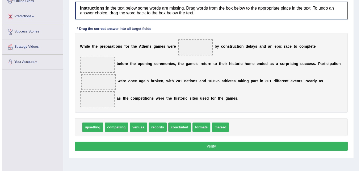
scroll to position [77, 0]
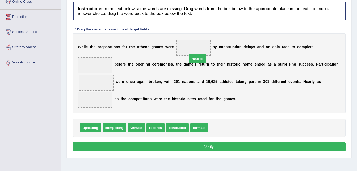
drag, startPoint x: 217, startPoint y: 116, endPoint x: 196, endPoint y: 47, distance: 72.0
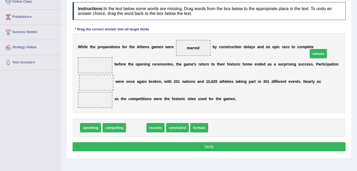
drag, startPoint x: 135, startPoint y: 119, endPoint x: 318, endPoint y: 45, distance: 196.9
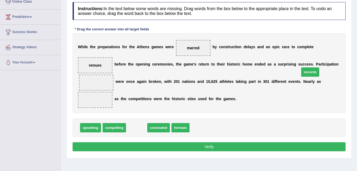
drag, startPoint x: 138, startPoint y: 119, endPoint x: 312, endPoint y: 63, distance: 182.9
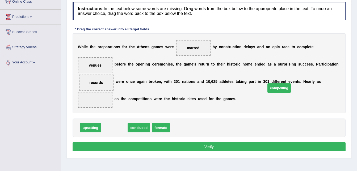
drag, startPoint x: 119, startPoint y: 118, endPoint x: 284, endPoint y: 79, distance: 169.6
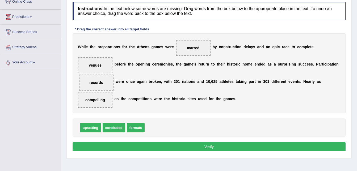
click at [226, 142] on button "Verify" at bounding box center [209, 146] width 273 height 9
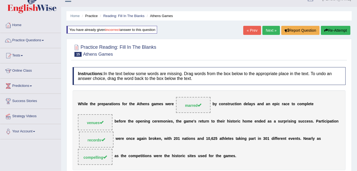
scroll to position [8, 0]
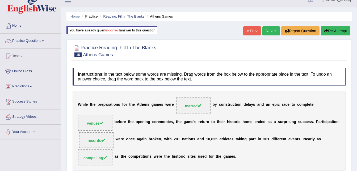
click at [265, 28] on link "Next »" at bounding box center [272, 30] width 18 height 9
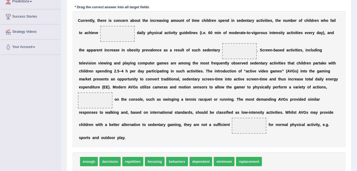
scroll to position [93, 0]
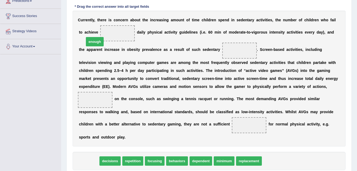
drag, startPoint x: 93, startPoint y: 154, endPoint x: 98, endPoint y: 35, distance: 119.3
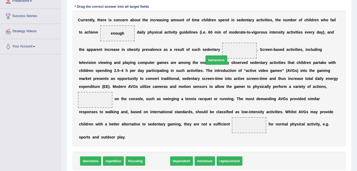
drag, startPoint x: 153, startPoint y: 151, endPoint x: 210, endPoint y: 50, distance: 116.0
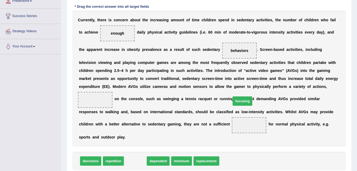
drag, startPoint x: 133, startPoint y: 151, endPoint x: 240, endPoint y: 91, distance: 123.0
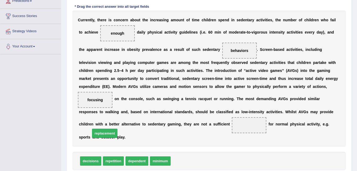
drag, startPoint x: 181, startPoint y: 152, endPoint x: 99, endPoint y: 124, distance: 86.1
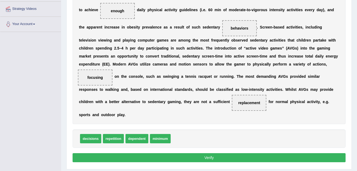
scroll to position [123, 0]
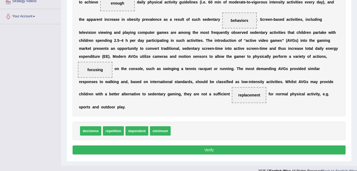
click at [127, 145] on button "Verify" at bounding box center [209, 149] width 273 height 9
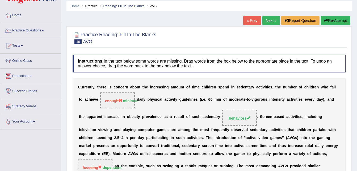
scroll to position [0, 0]
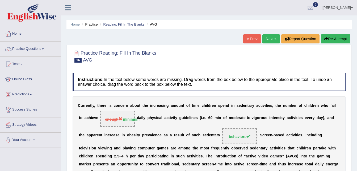
click at [325, 37] on icon "button" at bounding box center [327, 39] width 4 height 4
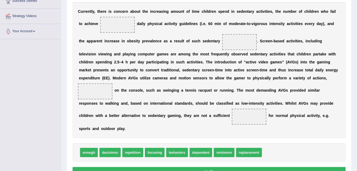
scroll to position [110, 0]
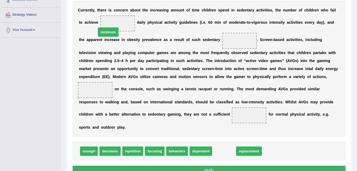
drag, startPoint x: 206, startPoint y: 134, endPoint x: 101, endPoint y: 24, distance: 151.8
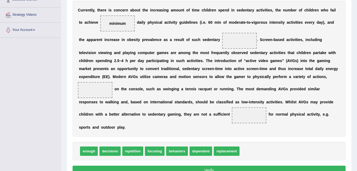
drag, startPoint x: 172, startPoint y: 137, endPoint x: 172, endPoint y: 143, distance: 6.4
click at [173, 142] on div "enough decisions repetition focusing behaviors dependent replacement" at bounding box center [209, 151] width 273 height 18
drag, startPoint x: 172, startPoint y: 146, endPoint x: 214, endPoint y: 43, distance: 111.1
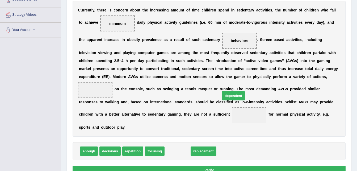
drag, startPoint x: 173, startPoint y: 142, endPoint x: 229, endPoint y: 87, distance: 78.6
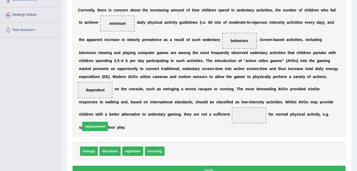
drag, startPoint x: 175, startPoint y: 139, endPoint x: 91, endPoint y: 115, distance: 87.6
click at [161, 165] on button "Verify" at bounding box center [209, 169] width 273 height 9
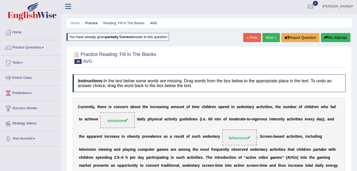
scroll to position [0, 0]
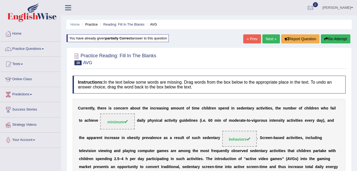
click at [269, 39] on link "Next »" at bounding box center [272, 38] width 18 height 9
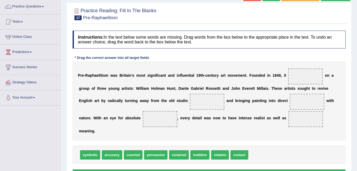
click at [214, 91] on div "P r e - R a p h a e l i t i s m w a s B r i t a i n ' s m o s t s i g n i f i c…" at bounding box center [209, 101] width 273 height 78
drag, startPoint x: 172, startPoint y: 147, endPoint x: 287, endPoint y: 78, distance: 133.8
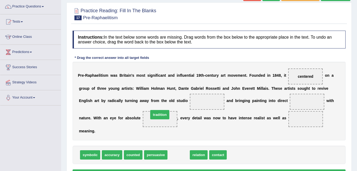
drag, startPoint x: 176, startPoint y: 147, endPoint x: 158, endPoint y: 102, distance: 48.0
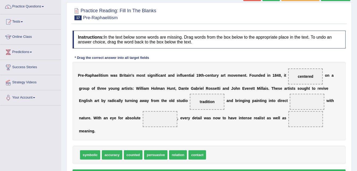
click at [190, 106] on span "tradition" at bounding box center [207, 102] width 35 height 16
drag, startPoint x: 105, startPoint y: 147, endPoint x: 244, endPoint y: 102, distance: 145.8
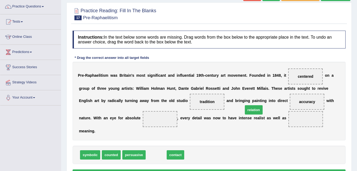
drag, startPoint x: 153, startPoint y: 145, endPoint x: 251, endPoint y: 100, distance: 107.5
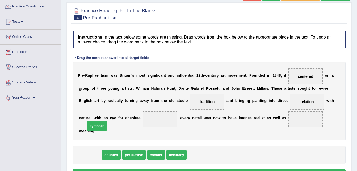
drag, startPoint x: 84, startPoint y: 148, endPoint x: 91, endPoint y: 119, distance: 29.8
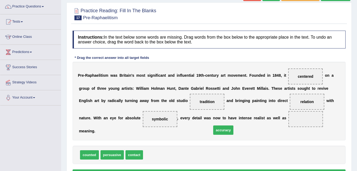
drag, startPoint x: 151, startPoint y: 144, endPoint x: 219, endPoint y: 120, distance: 73.0
click at [208, 169] on button "Verify" at bounding box center [209, 173] width 273 height 9
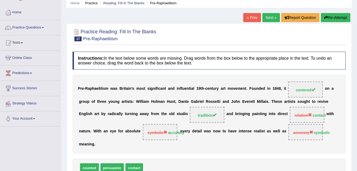
scroll to position [20, 0]
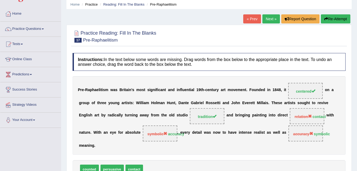
click at [332, 16] on button "Re-Attempt" at bounding box center [336, 18] width 30 height 9
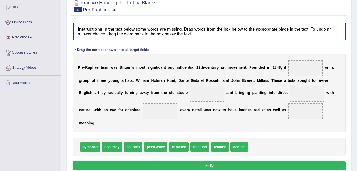
scroll to position [57, 0]
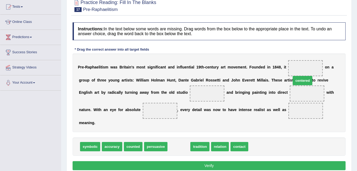
drag, startPoint x: 173, startPoint y: 140, endPoint x: 297, endPoint y: 74, distance: 140.2
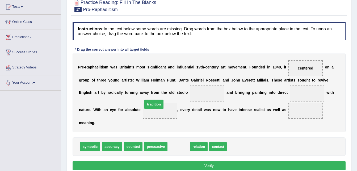
drag, startPoint x: 174, startPoint y: 138, endPoint x: 150, endPoint y: 95, distance: 49.3
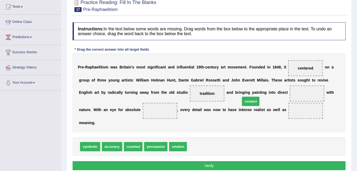
drag, startPoint x: 193, startPoint y: 139, endPoint x: 248, endPoint y: 94, distance: 71.3
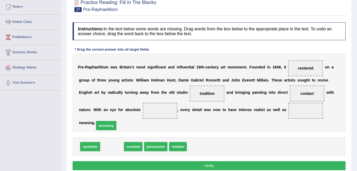
drag, startPoint x: 108, startPoint y: 135, endPoint x: 101, endPoint y: 111, distance: 24.7
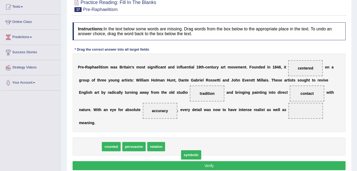
drag, startPoint x: 93, startPoint y: 143, endPoint x: 193, endPoint y: 151, distance: 100.6
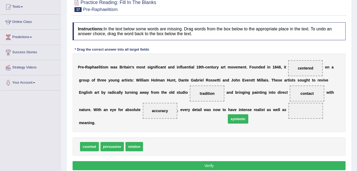
drag, startPoint x: 153, startPoint y: 139, endPoint x: 237, endPoint y: 110, distance: 88.7
click at [211, 161] on button "Verify" at bounding box center [209, 165] width 273 height 9
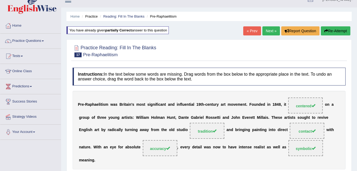
scroll to position [0, 0]
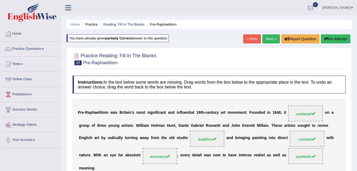
click at [271, 38] on link "Next »" at bounding box center [272, 38] width 18 height 9
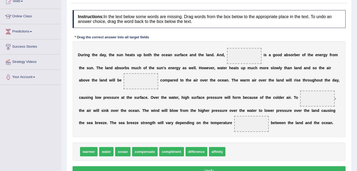
scroll to position [64, 0]
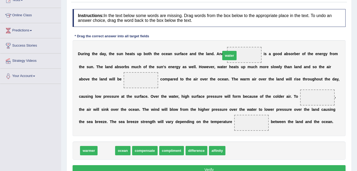
drag, startPoint x: 102, startPoint y: 151, endPoint x: 225, endPoint y: 56, distance: 155.6
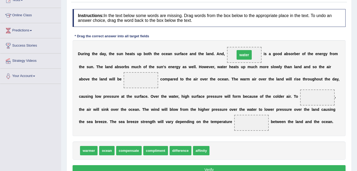
click at [227, 56] on span "water" at bounding box center [244, 55] width 35 height 16
drag, startPoint x: 108, startPoint y: 152, endPoint x: 242, endPoint y: 54, distance: 165.6
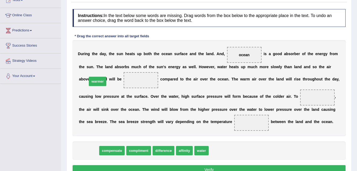
drag, startPoint x: 91, startPoint y: 148, endPoint x: 100, endPoint y: 79, distance: 69.7
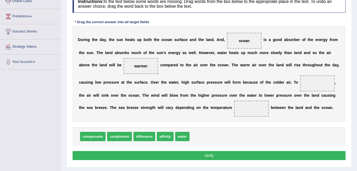
scroll to position [78, 0]
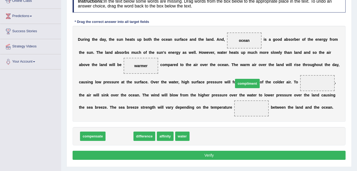
drag, startPoint x: 113, startPoint y: 133, endPoint x: 240, endPoint y: 81, distance: 138.4
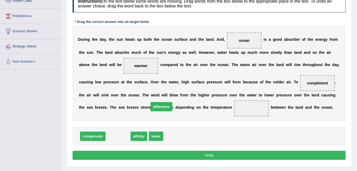
drag, startPoint x: 121, startPoint y: 136, endPoint x: 165, endPoint y: 107, distance: 52.5
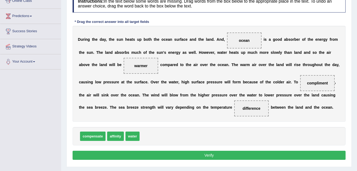
click at [171, 155] on button "Verify" at bounding box center [209, 155] width 273 height 9
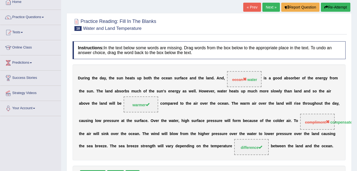
scroll to position [31, 0]
click at [35, 19] on link "Practice Questions" at bounding box center [30, 16] width 61 height 13
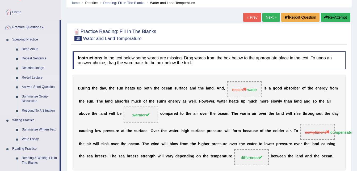
scroll to position [0, 0]
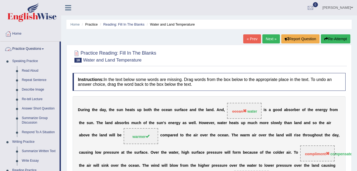
click at [35, 47] on link "Practice Questions" at bounding box center [29, 47] width 59 height 13
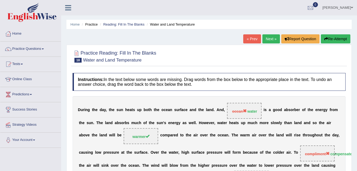
click at [18, 62] on link "Tests" at bounding box center [30, 63] width 61 height 13
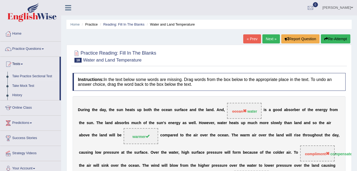
click at [33, 76] on link "Take Practice Sectional Test" at bounding box center [35, 77] width 50 height 10
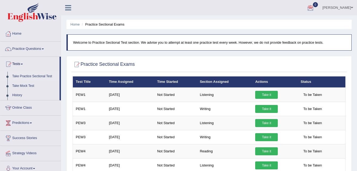
click at [310, 3] on link "0" at bounding box center [311, 7] width 16 height 14
click at [289, 20] on link "See All Alerts" at bounding box center [279, 22] width 30 height 6
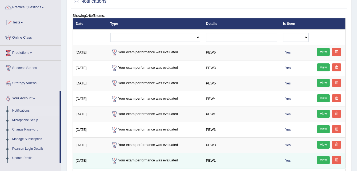
scroll to position [41, 0]
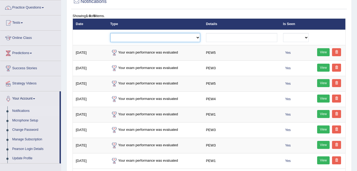
click at [200, 37] on select "Exam evaluated Question report replied Practice question report replied Test as…" at bounding box center [155, 37] width 90 height 9
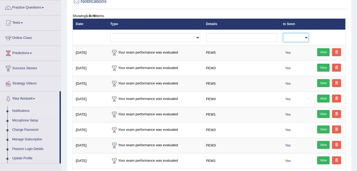
click at [308, 36] on select "No Yes" at bounding box center [296, 37] width 26 height 9
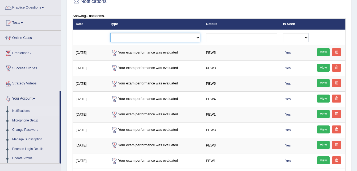
click at [180, 39] on select "Exam evaluated Question report replied Practice question report replied Test as…" at bounding box center [155, 37] width 90 height 9
select select "exam_evaluated"
click at [110, 33] on select "Exam evaluated Question report replied Practice question report replied Test as…" at bounding box center [155, 37] width 90 height 9
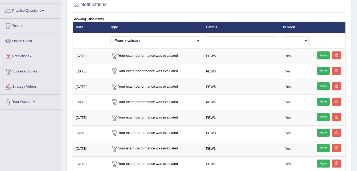
scroll to position [39, 0]
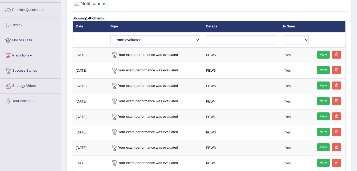
click at [184, 34] on td "Exam evaluated Question report replied Practice question report replied Test as…" at bounding box center [155, 39] width 96 height 15
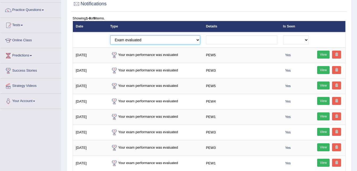
click at [183, 38] on select "Exam evaluated Question report replied Practice question report replied Test as…" at bounding box center [155, 39] width 90 height 9
select select "practice_question_report_replied"
click at [110, 35] on select "Exam evaluated Question report replied Practice question report replied Test as…" at bounding box center [155, 39] width 90 height 9
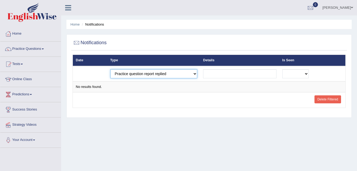
click at [192, 75] on select "Exam evaluated Question report replied Practice question report replied Test as…" at bounding box center [153, 73] width 87 height 9
select select "exam_evaluated"
click at [110, 69] on select "Exam evaluated Question report replied Practice question report replied Test as…" at bounding box center [153, 73] width 87 height 9
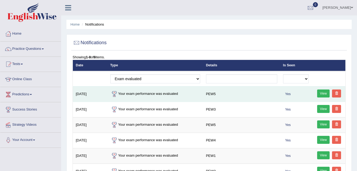
click at [175, 91] on td "Your exam performance was evaluated" at bounding box center [155, 93] width 96 height 15
click at [319, 92] on link "View" at bounding box center [323, 93] width 13 height 8
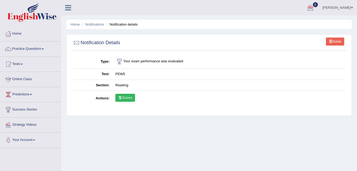
click at [313, 8] on div at bounding box center [311, 8] width 8 height 8
click at [290, 23] on link "See All Alerts" at bounding box center [279, 22] width 30 height 6
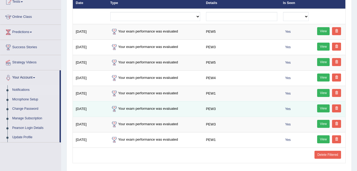
click at [321, 107] on link "View" at bounding box center [323, 108] width 13 height 8
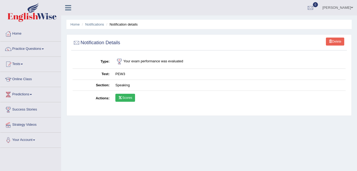
click at [74, 22] on li "Home" at bounding box center [74, 24] width 9 height 5
click at [75, 24] on link "Home" at bounding box center [74, 24] width 9 height 4
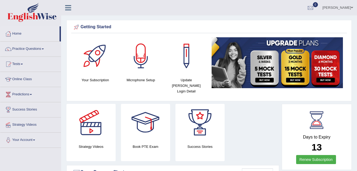
click at [19, 64] on link "Tests" at bounding box center [30, 63] width 61 height 13
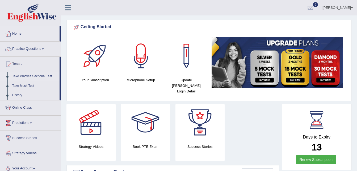
click at [30, 77] on link "Take Practice Sectional Test" at bounding box center [35, 77] width 50 height 10
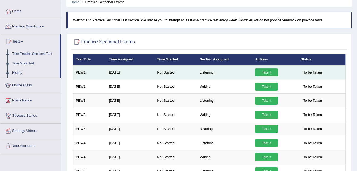
click at [255, 73] on link "Take it" at bounding box center [266, 72] width 23 height 8
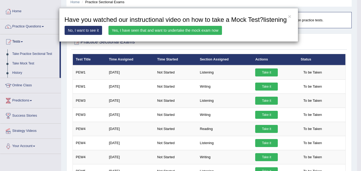
click at [211, 29] on link "Yes, I have seen that and want to undertake the mock exam now" at bounding box center [166, 30] width 114 height 9
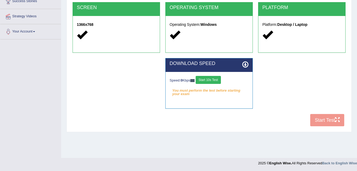
scroll to position [109, 0]
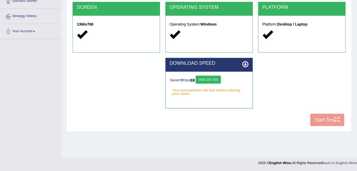
click at [218, 78] on button "Start 10s Test" at bounding box center [208, 80] width 25 height 8
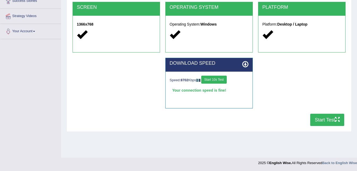
click at [320, 117] on button "Start Test" at bounding box center [327, 120] width 34 height 12
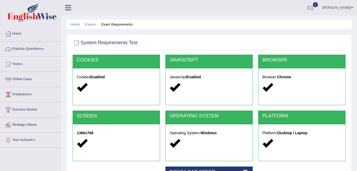
click at [35, 48] on link "Practice Questions" at bounding box center [30, 47] width 61 height 13
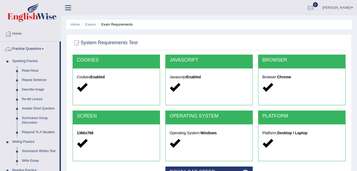
click at [39, 46] on link "Practice Questions" at bounding box center [29, 47] width 59 height 13
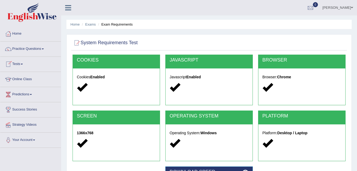
click at [22, 64] on link "Tests" at bounding box center [30, 63] width 61 height 13
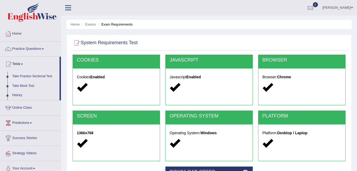
click at [32, 74] on link "Take Practice Sectional Test" at bounding box center [35, 77] width 50 height 10
